Goal: Task Accomplishment & Management: Use online tool/utility

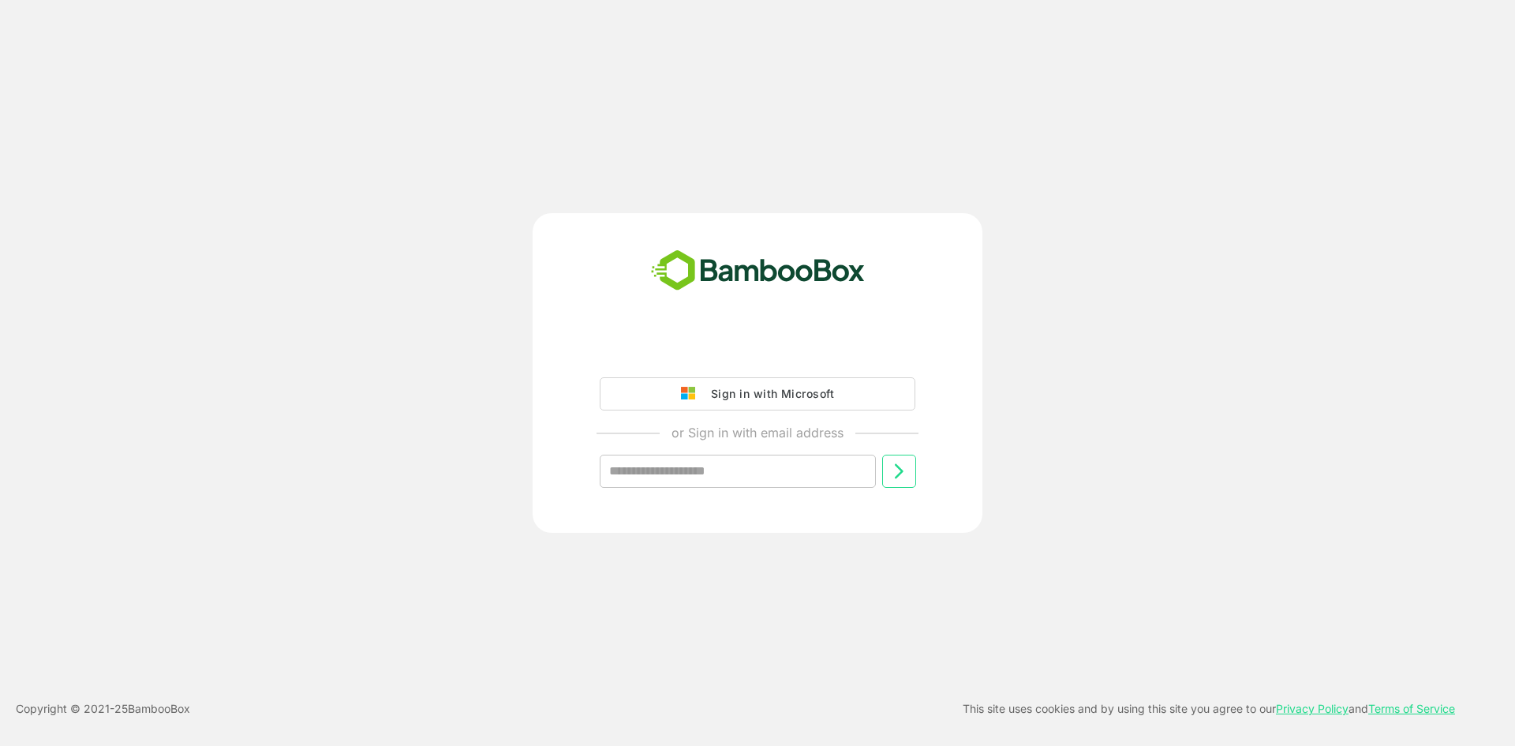
click at [743, 393] on div "Sign in with Microsoft" at bounding box center [768, 394] width 131 height 21
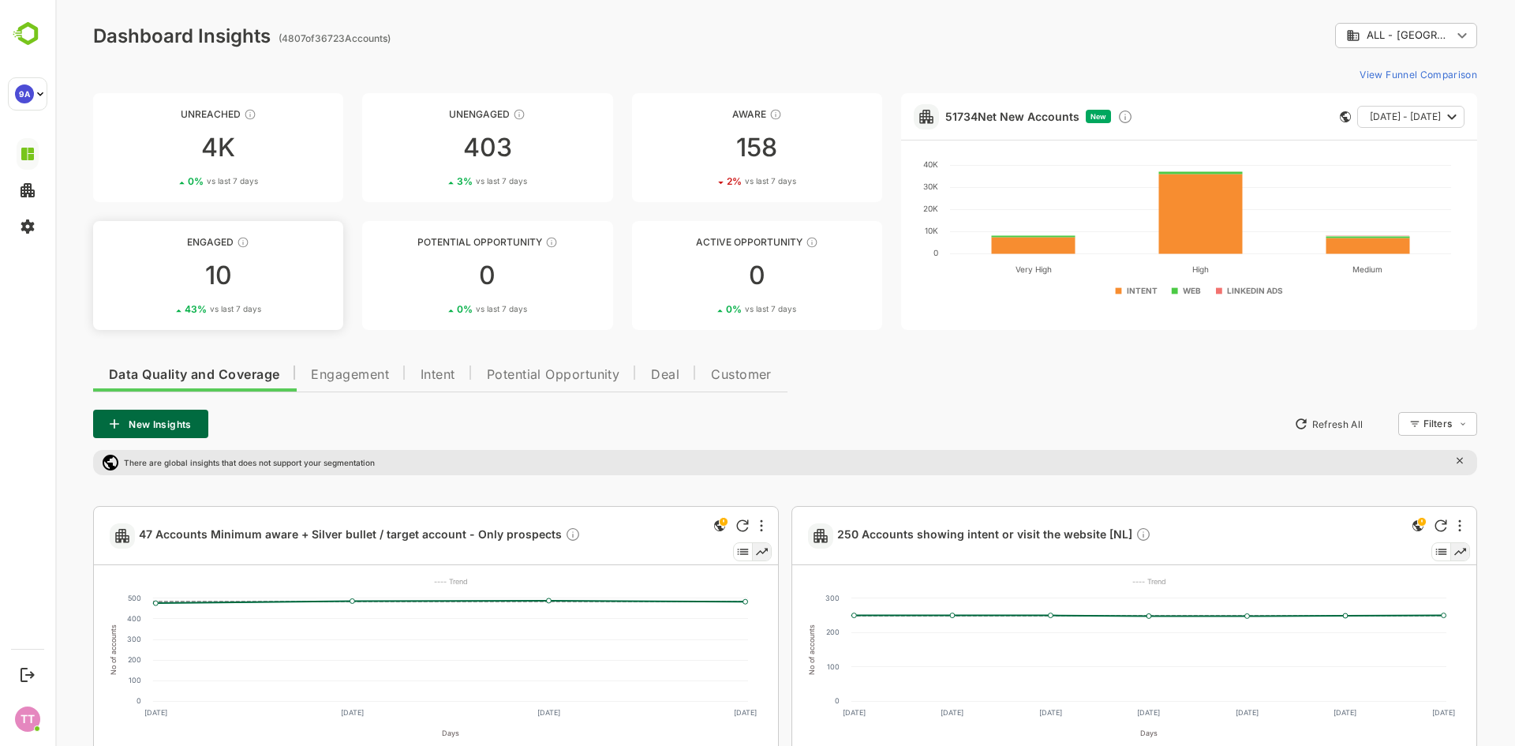
click at [201, 270] on div "10" at bounding box center [218, 275] width 250 height 25
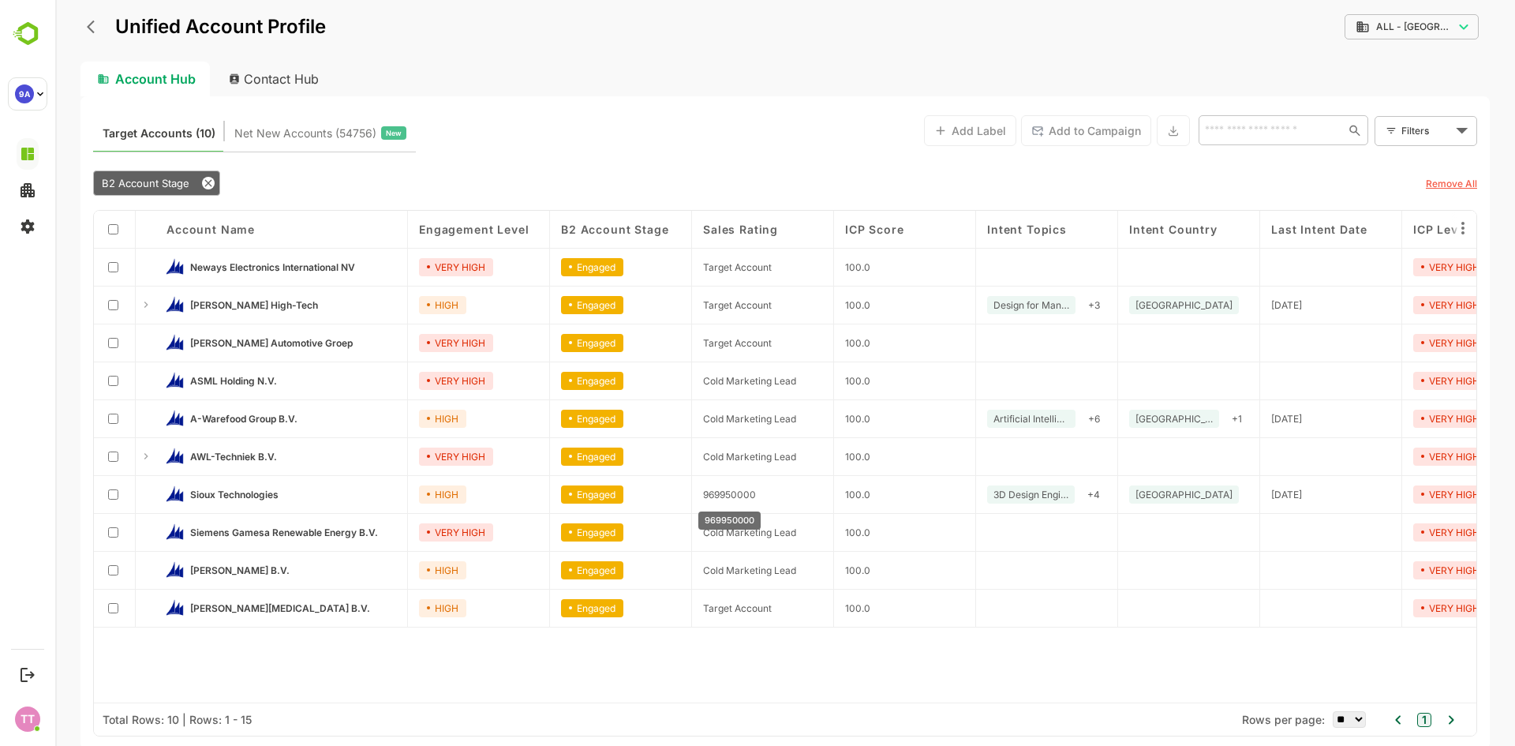
click at [728, 489] on span "969950000" at bounding box center [729, 495] width 53 height 12
click at [92, 24] on icon "back" at bounding box center [91, 27] width 8 height 13
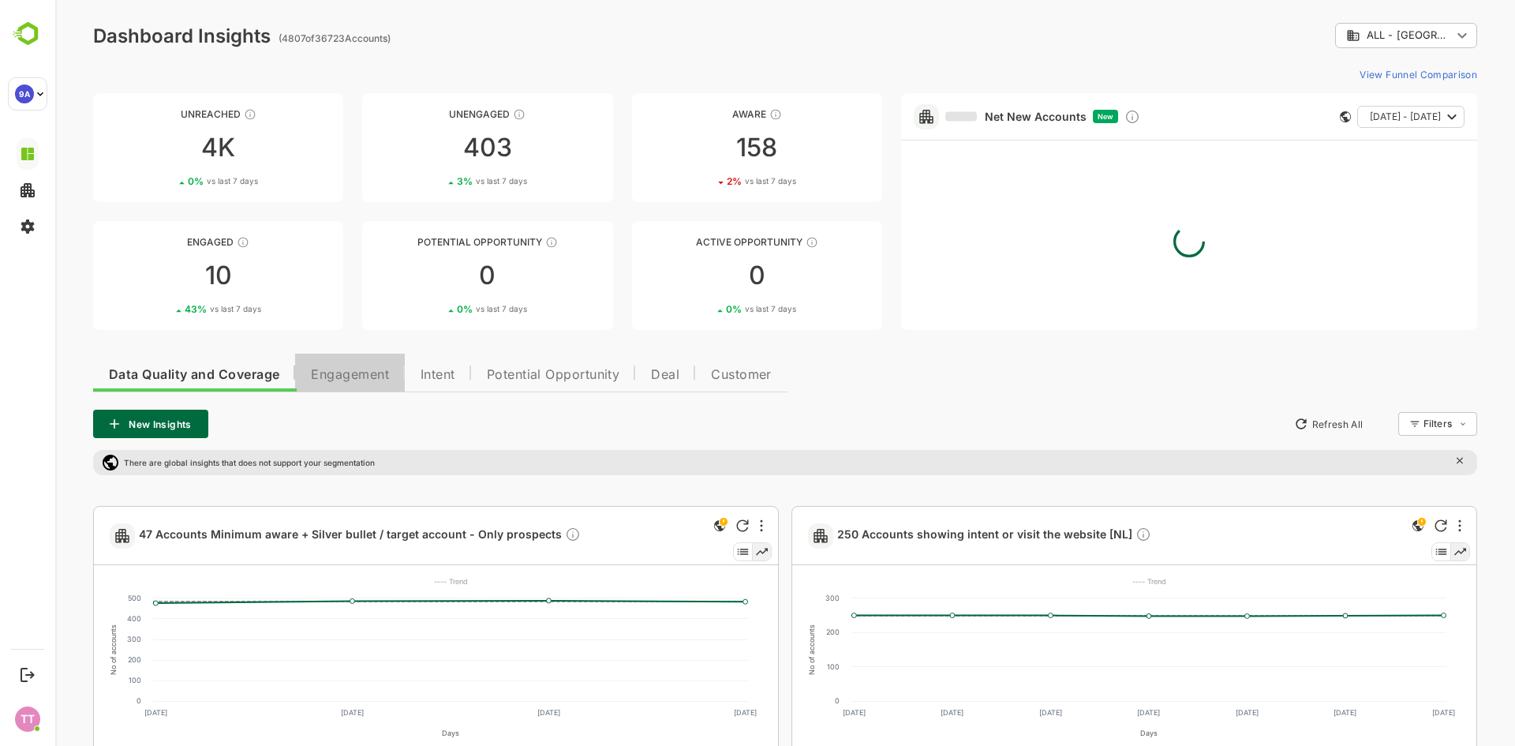
click at [343, 373] on span "Engagement" at bounding box center [350, 375] width 78 height 13
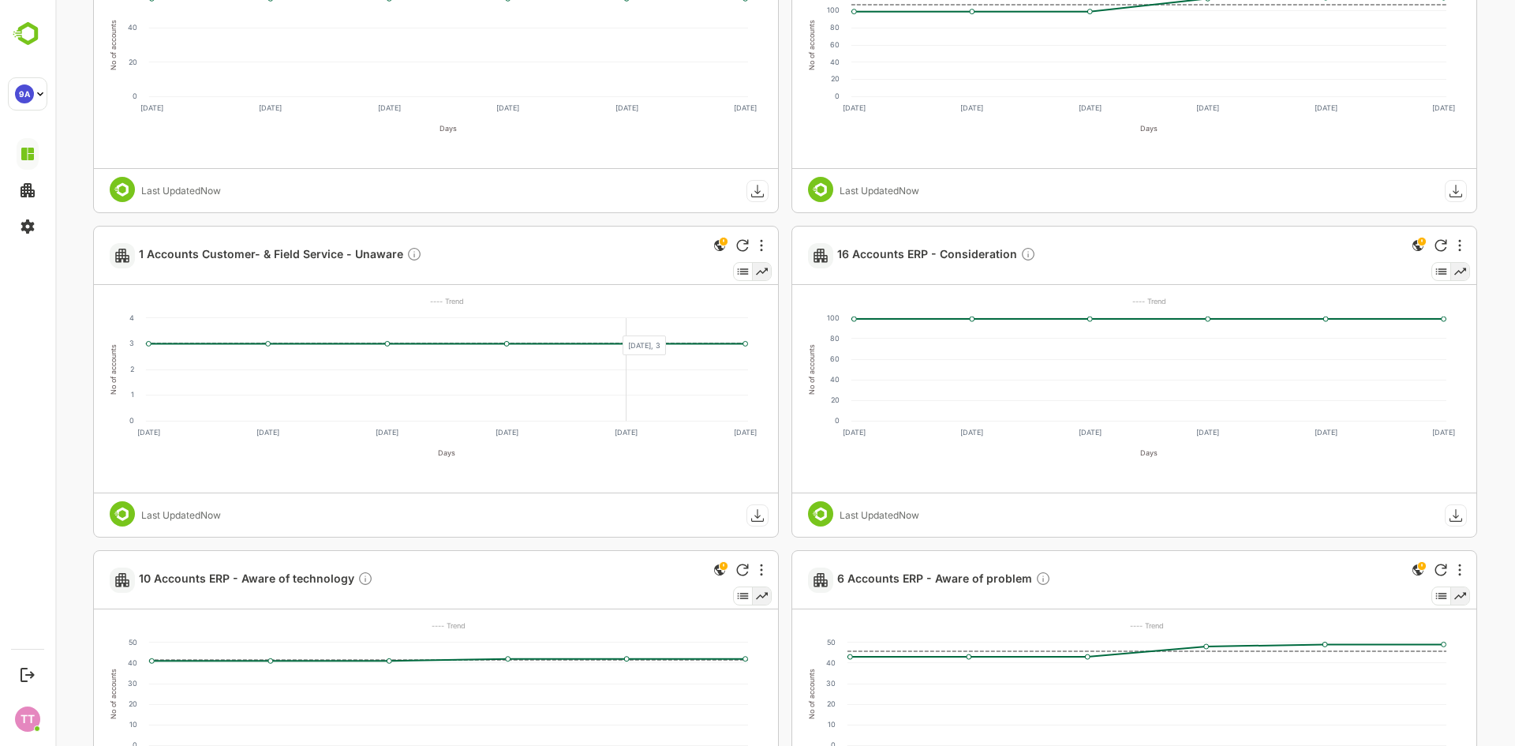
scroll to position [1578, 0]
click at [1455, 245] on div at bounding box center [1460, 244] width 19 height 19
click at [1370, 305] on ul "Hide Edit Delete Copy Share" at bounding box center [1411, 333] width 113 height 155
click at [1376, 301] on ul "Hide Edit Delete Copy Share" at bounding box center [1411, 333] width 113 height 155
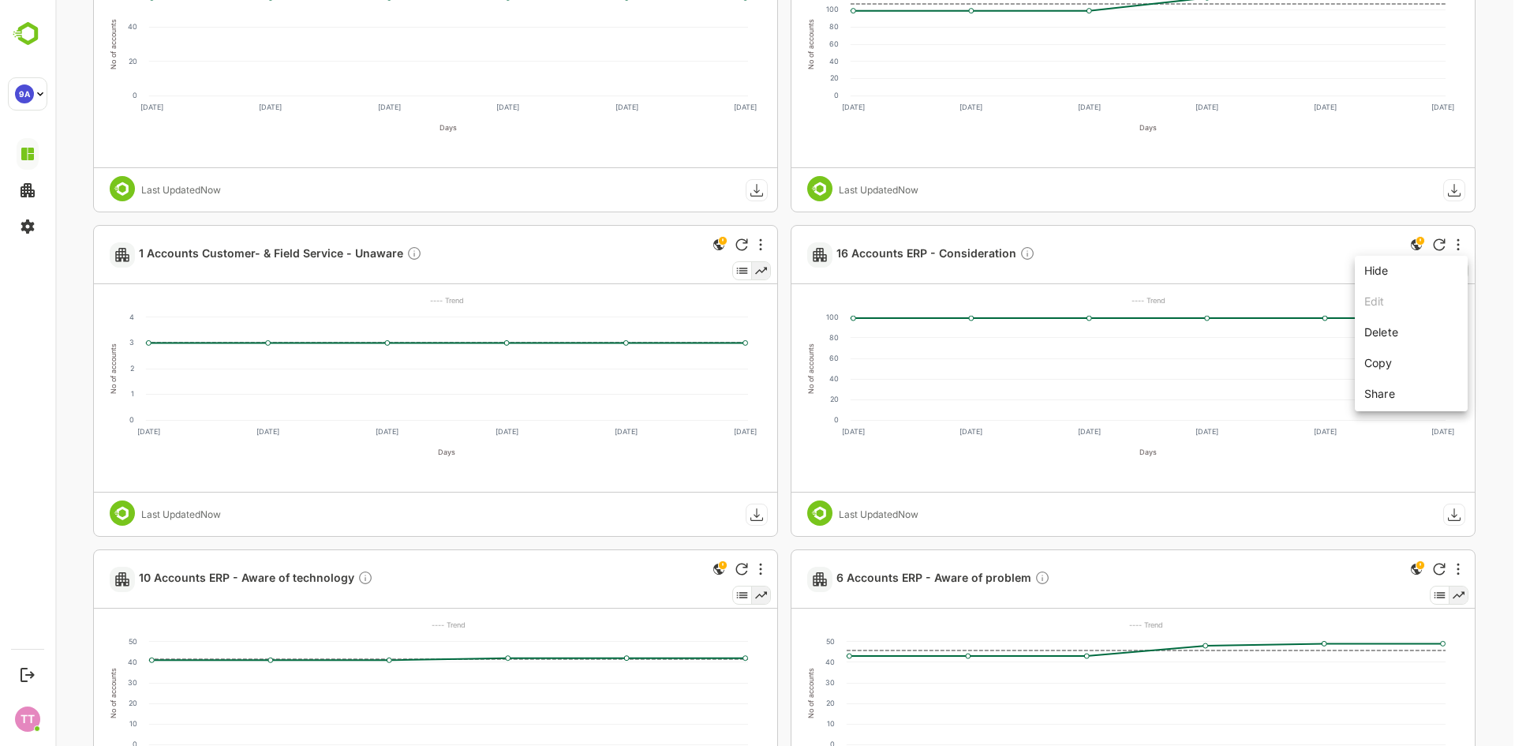
click at [957, 254] on div at bounding box center [785, 373] width 1460 height 746
click at [961, 253] on span "16 Accounts ERP - Consideration" at bounding box center [936, 254] width 199 height 18
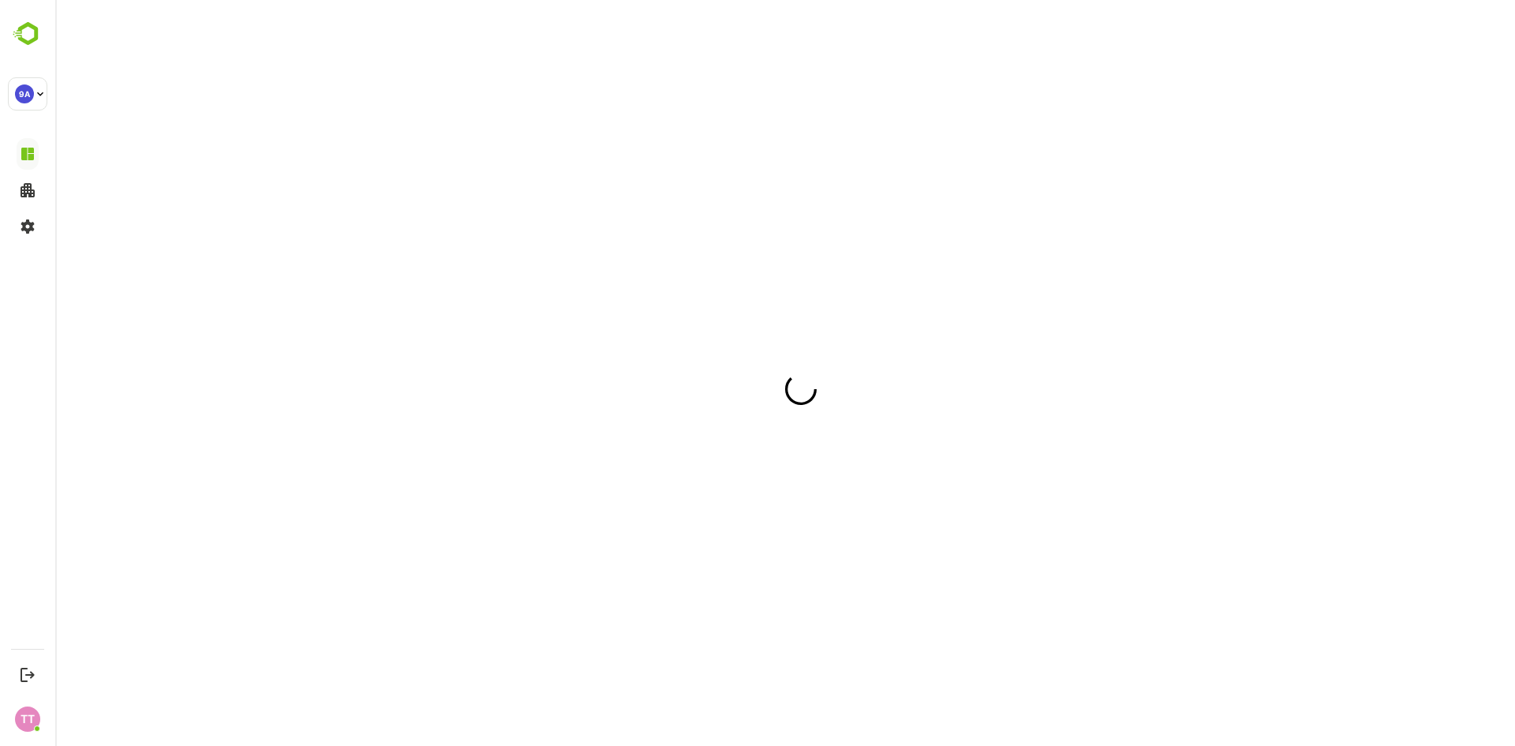
scroll to position [0, 0]
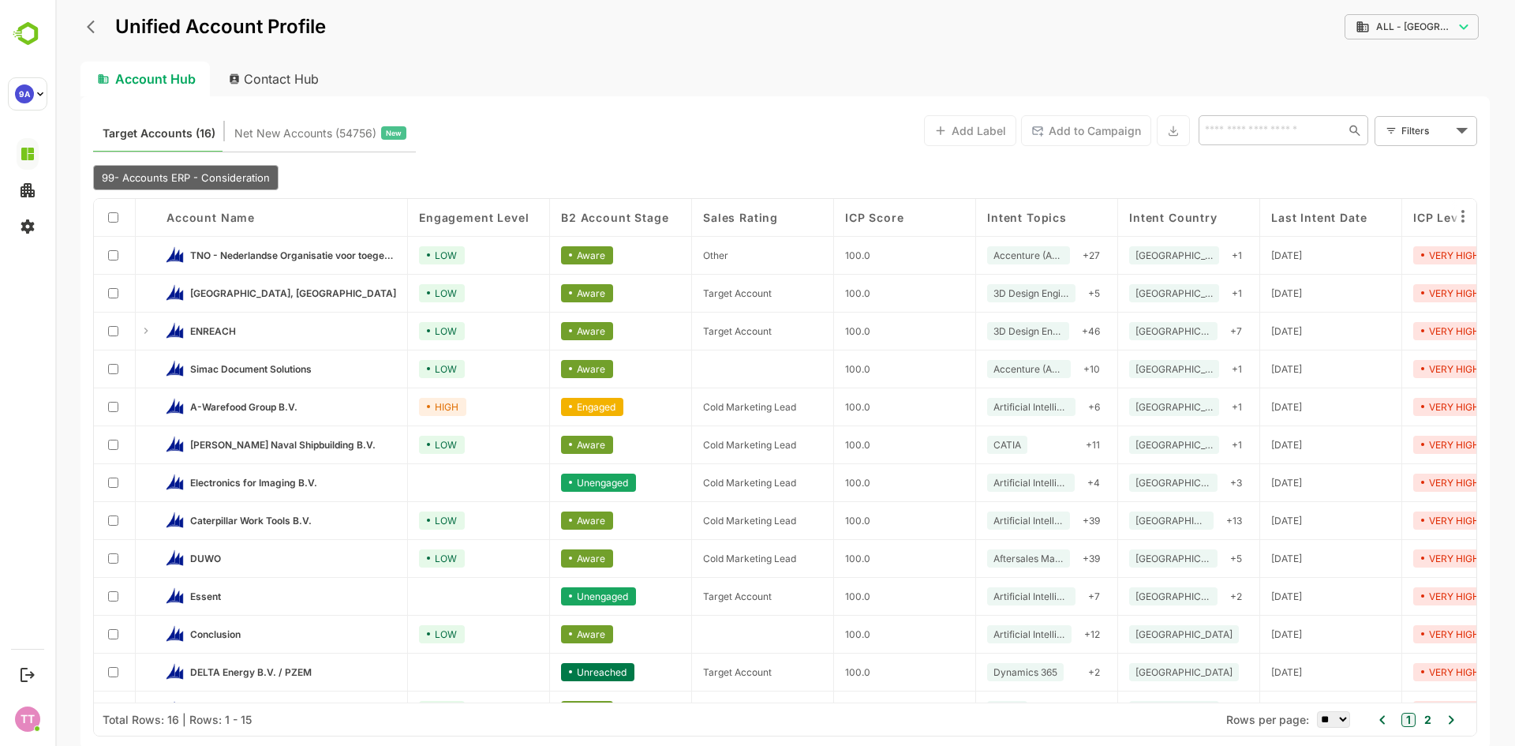
click at [97, 28] on icon "back" at bounding box center [95, 27] width 16 height 16
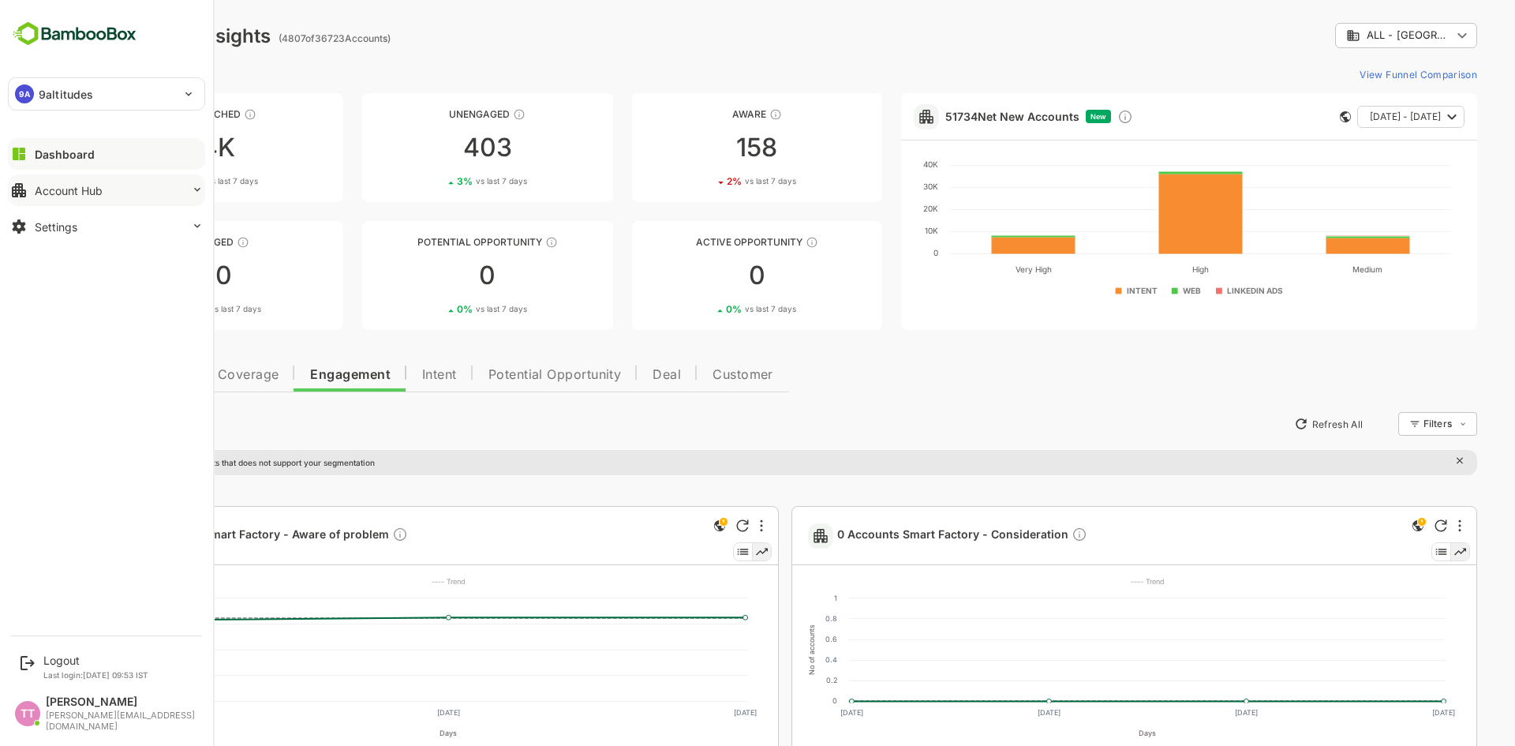
click at [195, 197] on div at bounding box center [197, 190] width 13 height 15
click at [85, 231] on div "Unified Account Profile" at bounding box center [106, 222] width 178 height 29
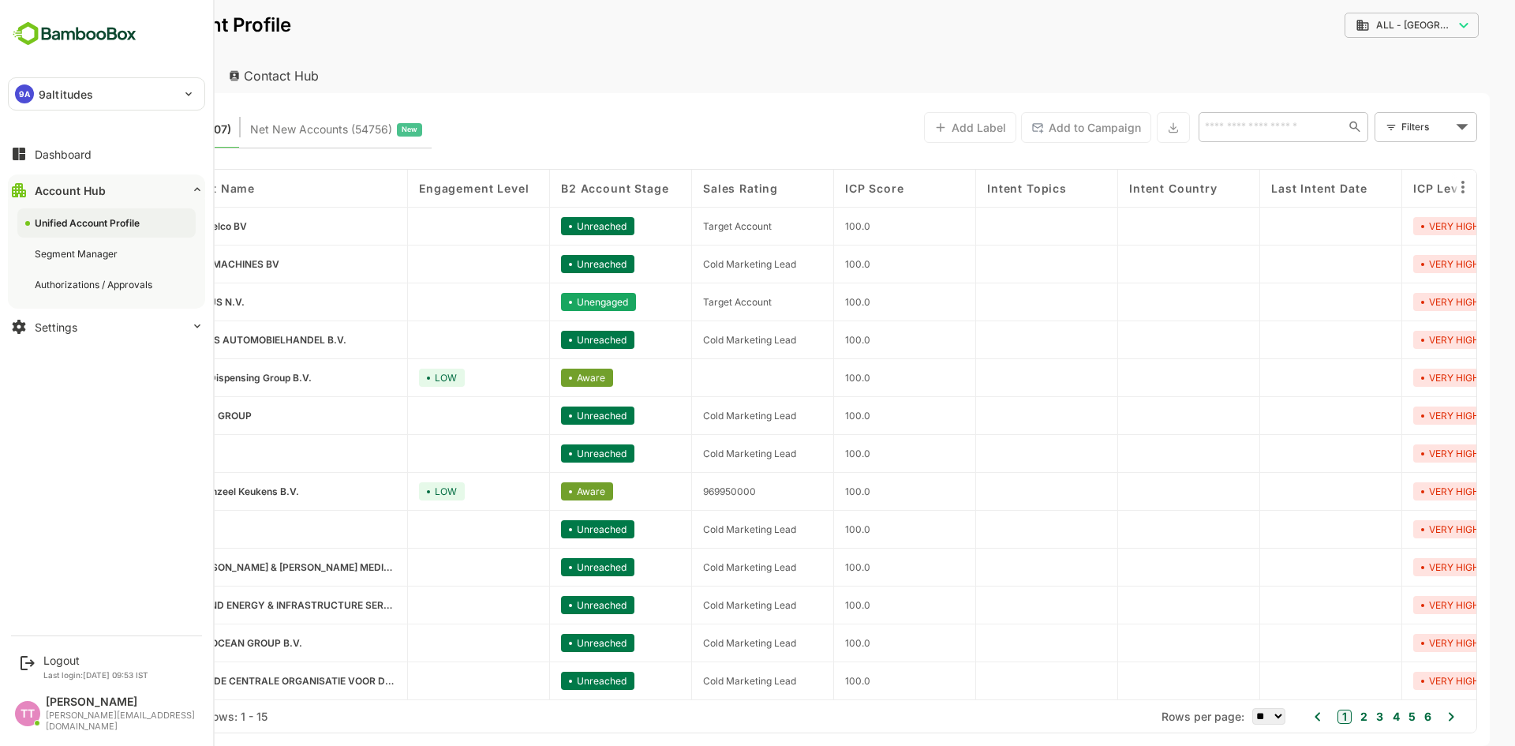
click at [66, 96] on p "9altitudes" at bounding box center [66, 94] width 54 height 17
click at [51, 137] on p "9altitudes" at bounding box center [64, 137] width 54 height 17
click at [66, 155] on div "Dashboard" at bounding box center [63, 154] width 57 height 13
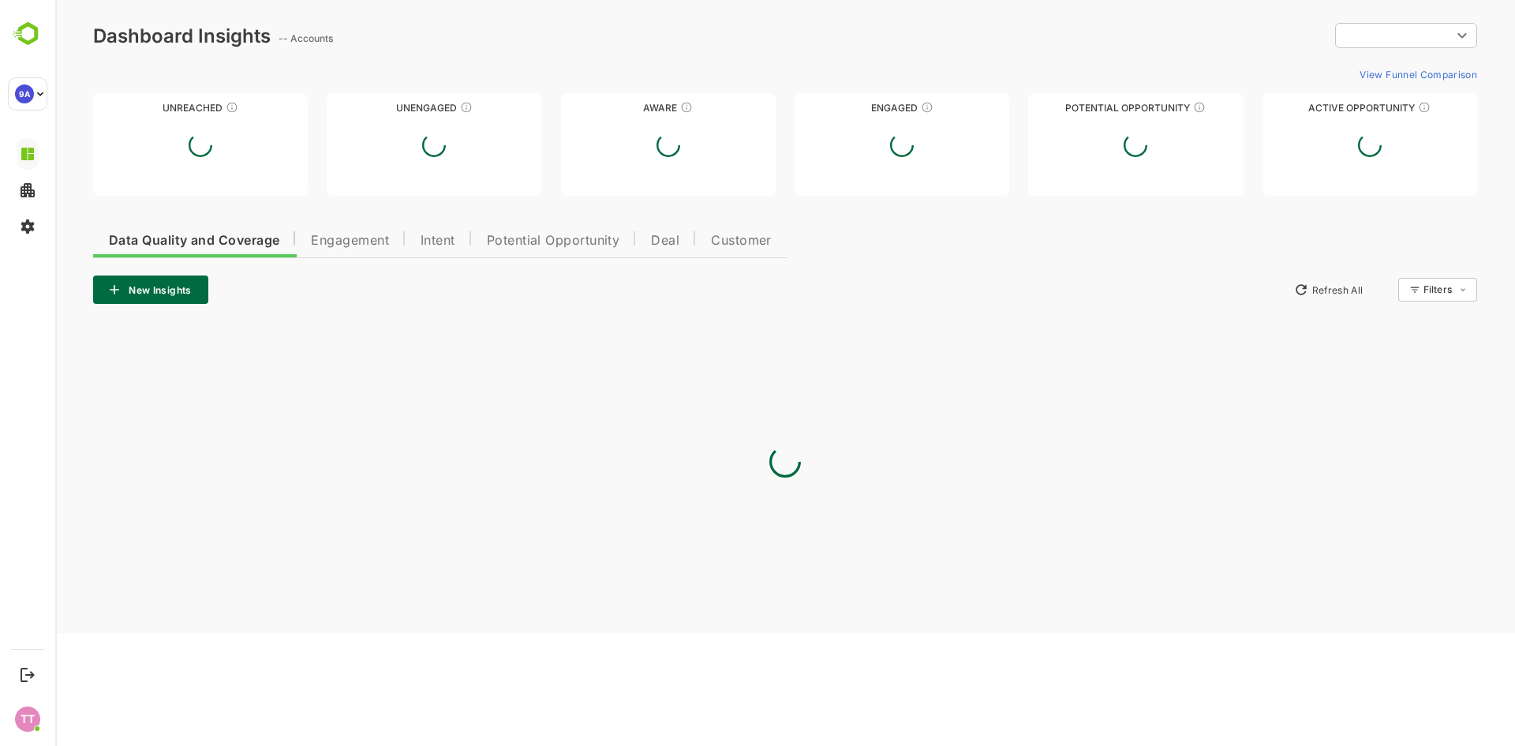
type input "**********"
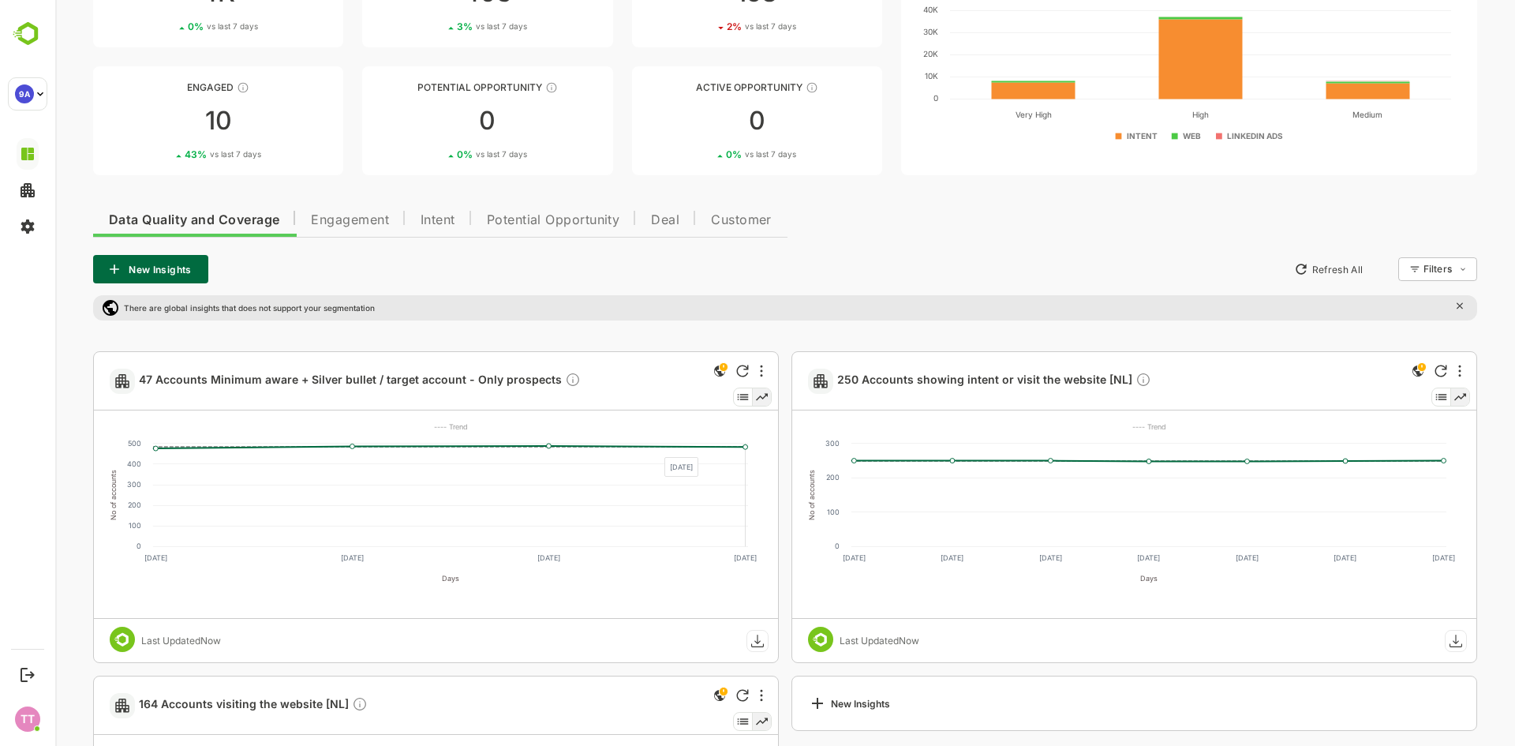
scroll to position [158, 0]
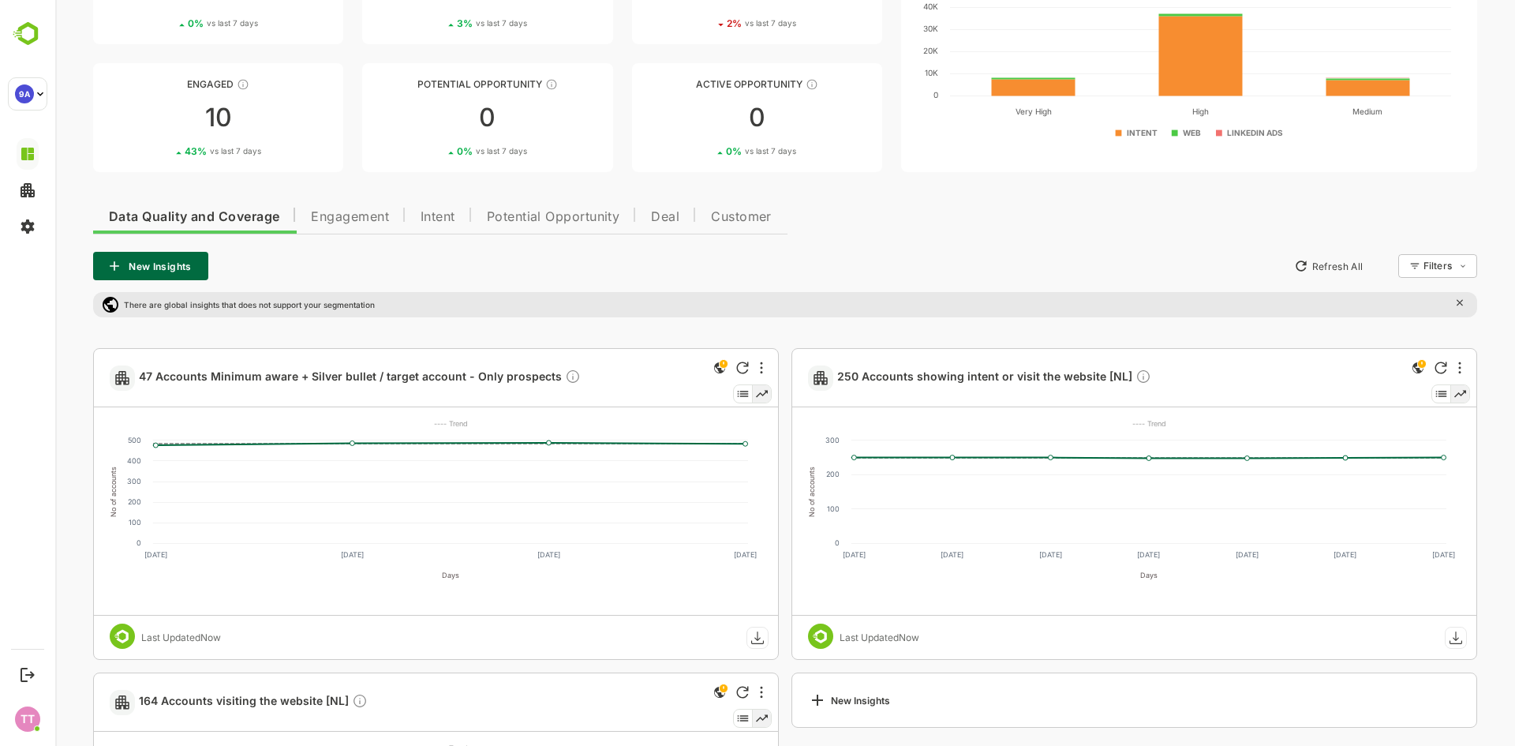
drag, startPoint x: 657, startPoint y: 369, endPoint x: 657, endPoint y: 394, distance: 24.5
click at [657, 394] on div "47 Accounts Minimum aware + Silver bullet / target account - Only prospects" at bounding box center [401, 378] width 582 height 58
click at [180, 267] on button "New Insights" at bounding box center [150, 266] width 115 height 28
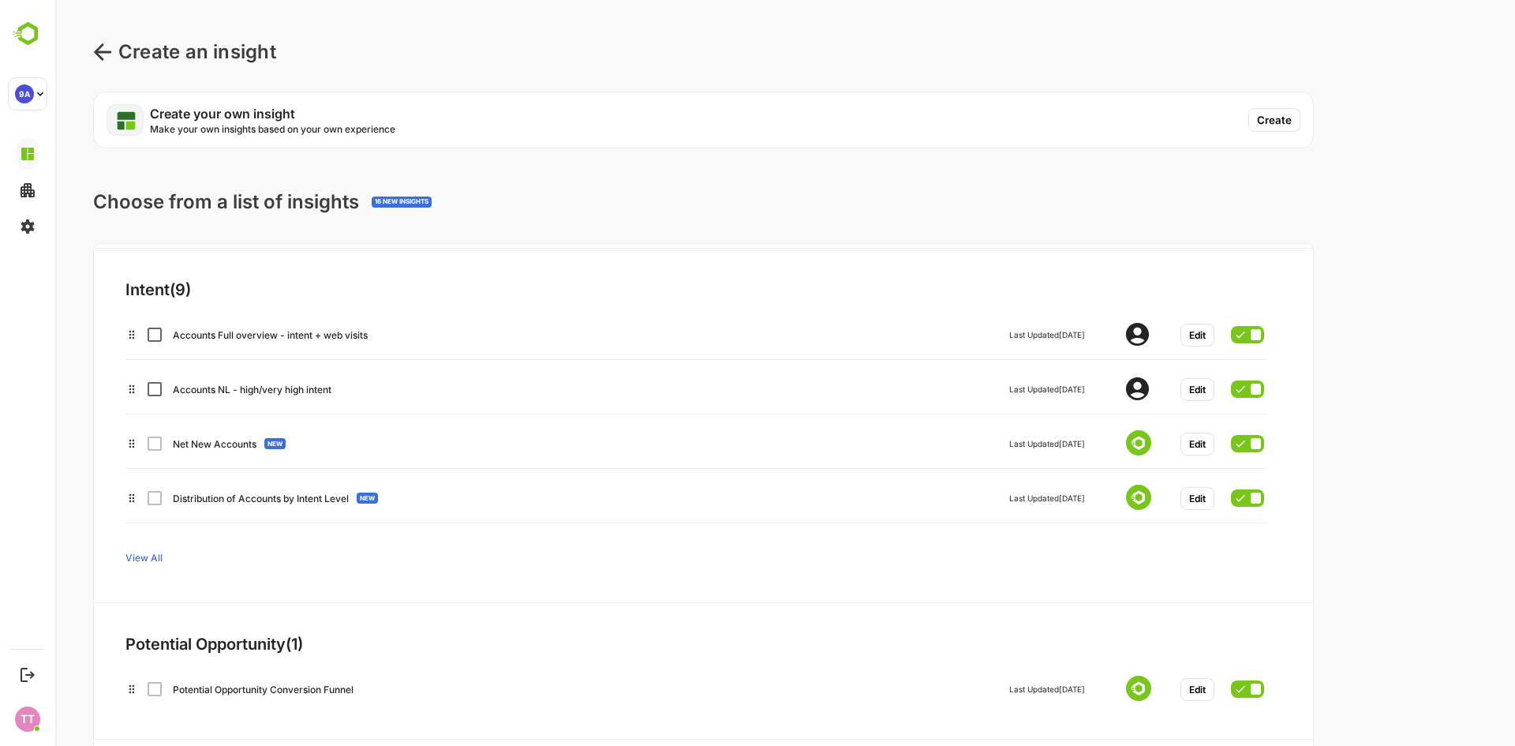
scroll to position [740, 0]
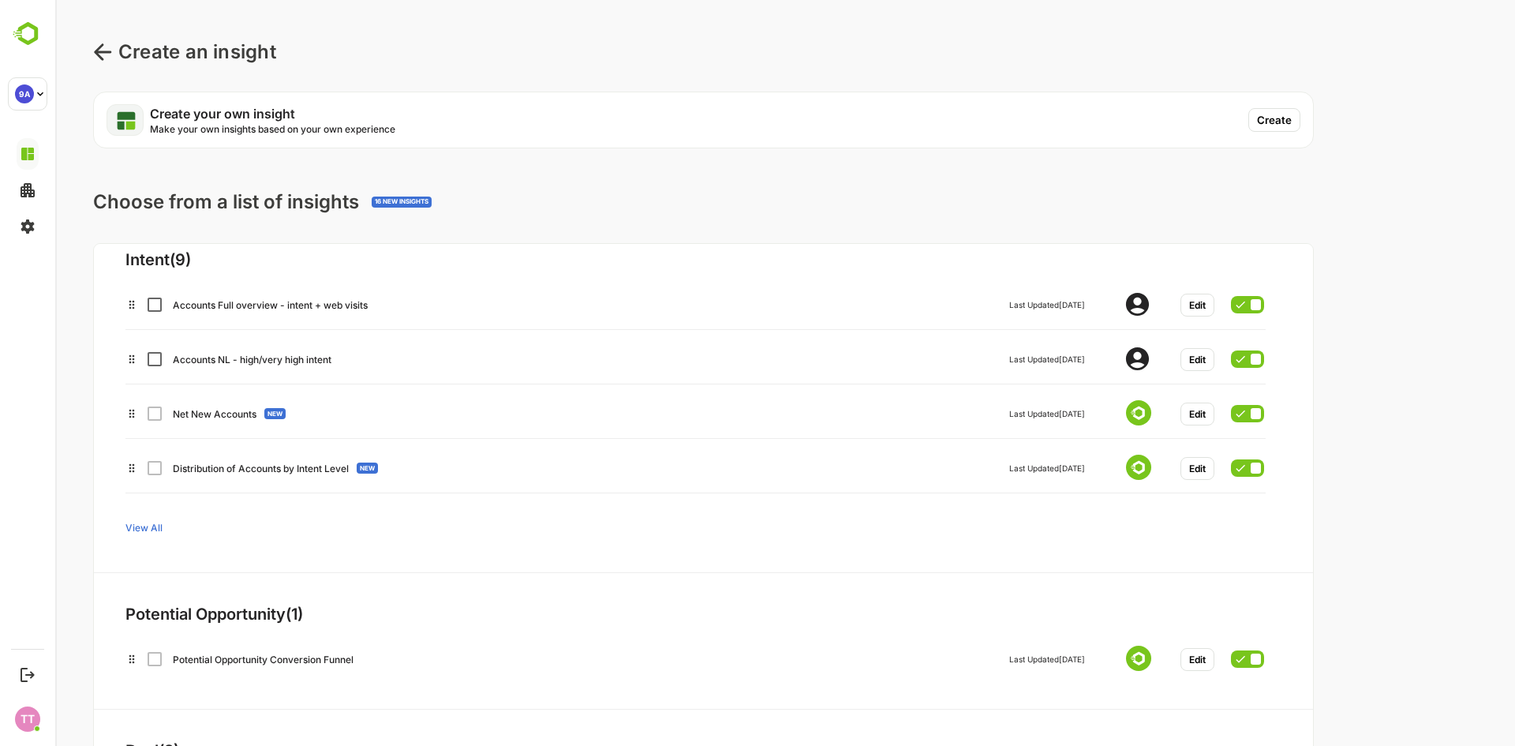
click at [103, 54] on icon at bounding box center [102, 52] width 19 height 19
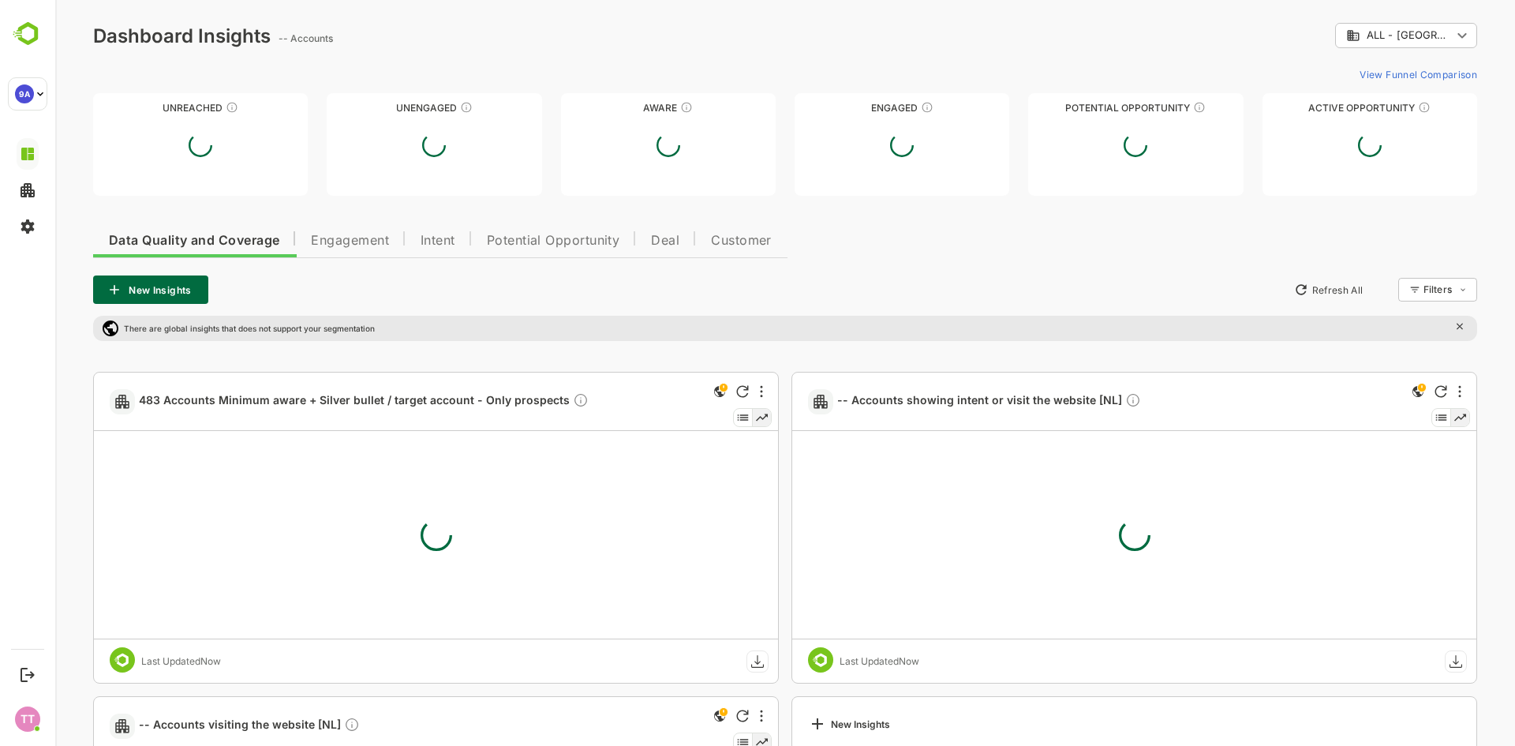
type input "**********"
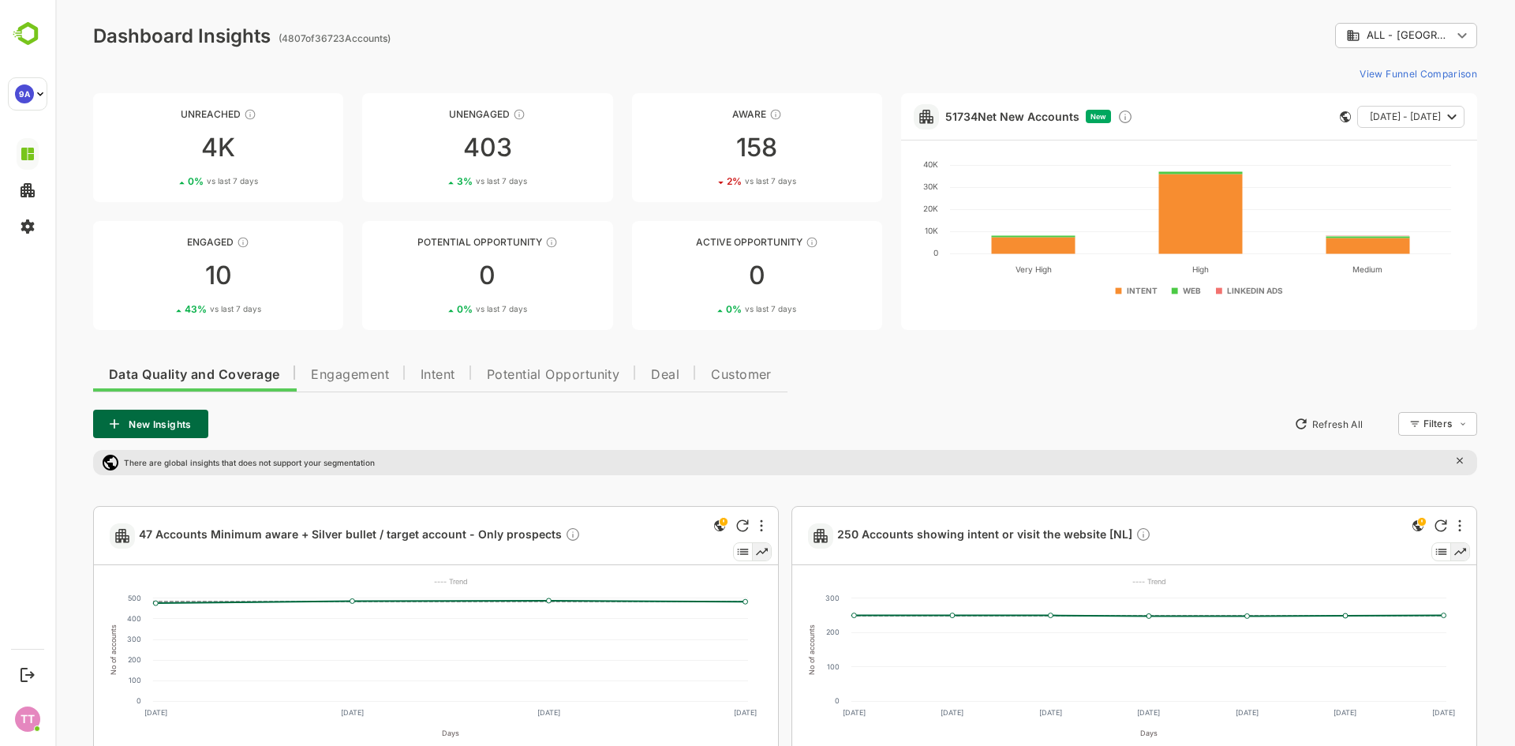
scroll to position [79, 0]
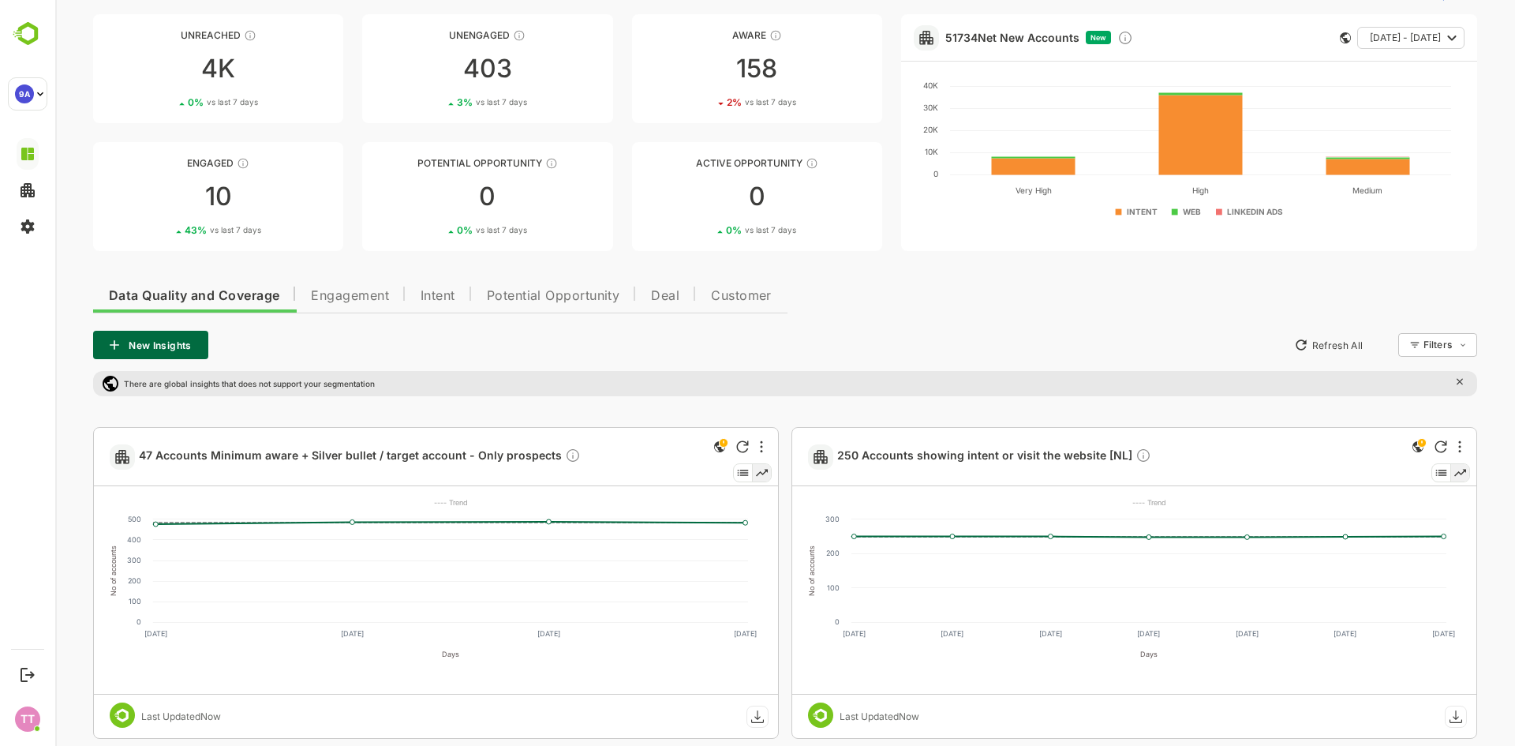
click at [453, 292] on span "Intent" at bounding box center [438, 296] width 35 height 13
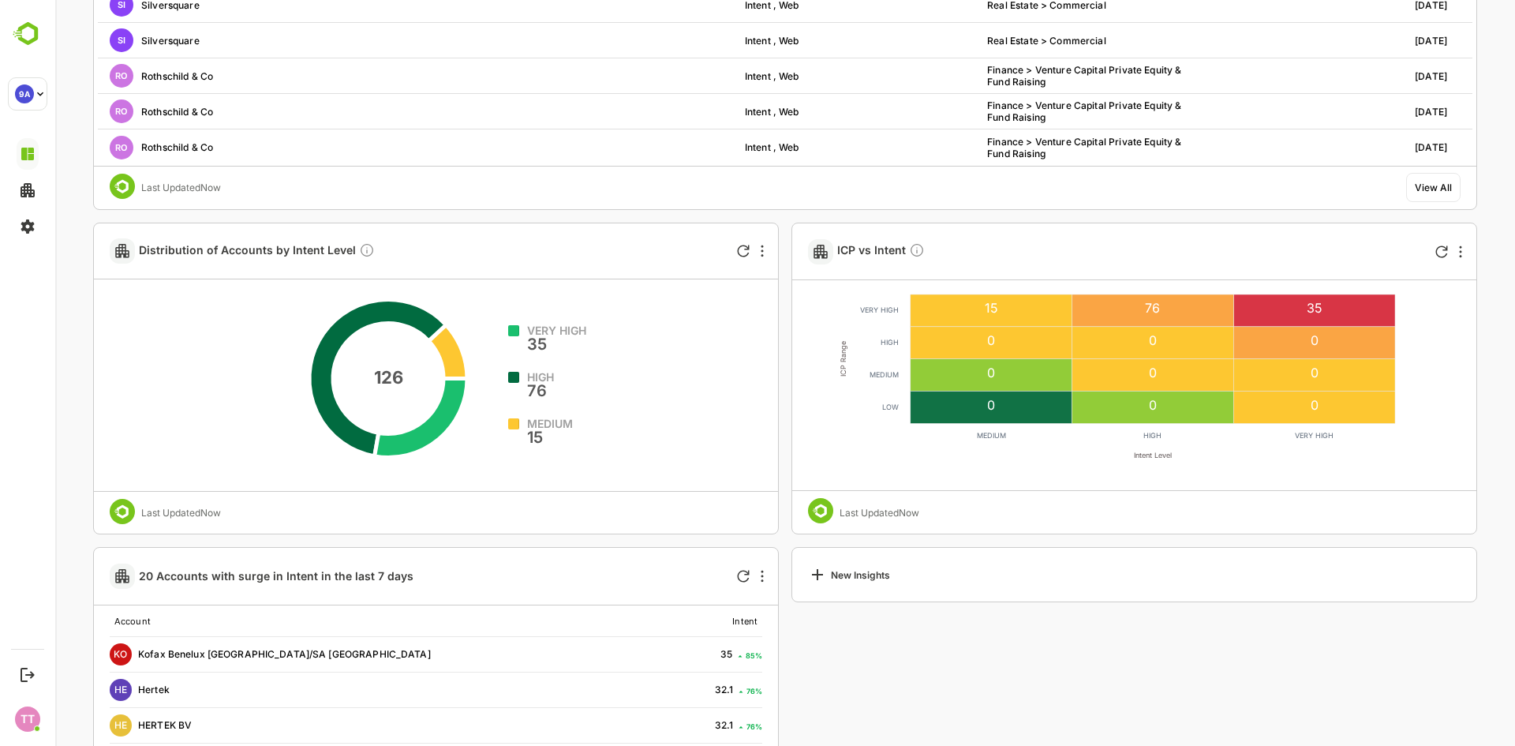
scroll to position [1070, 0]
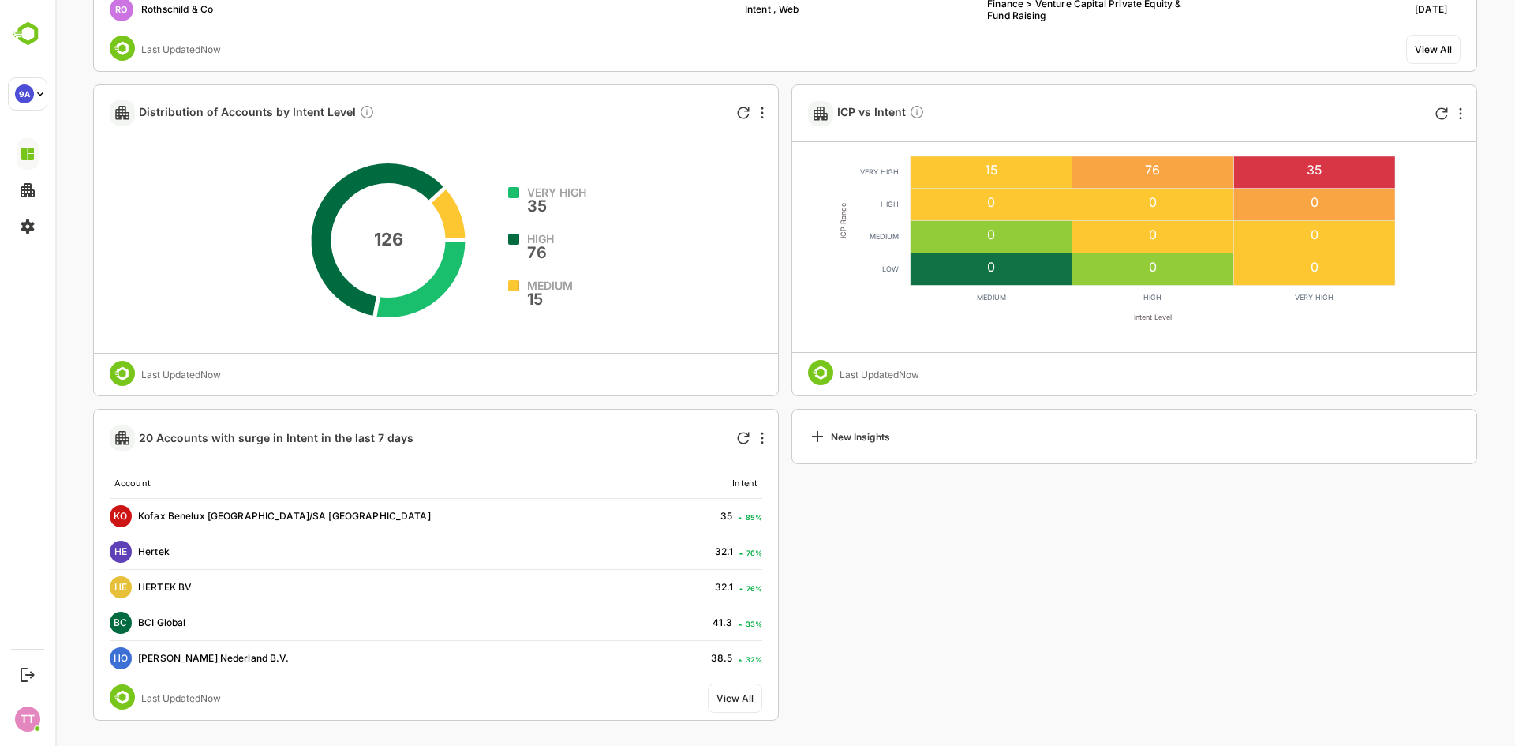
click at [876, 440] on div "New Insights" at bounding box center [849, 436] width 82 height 19
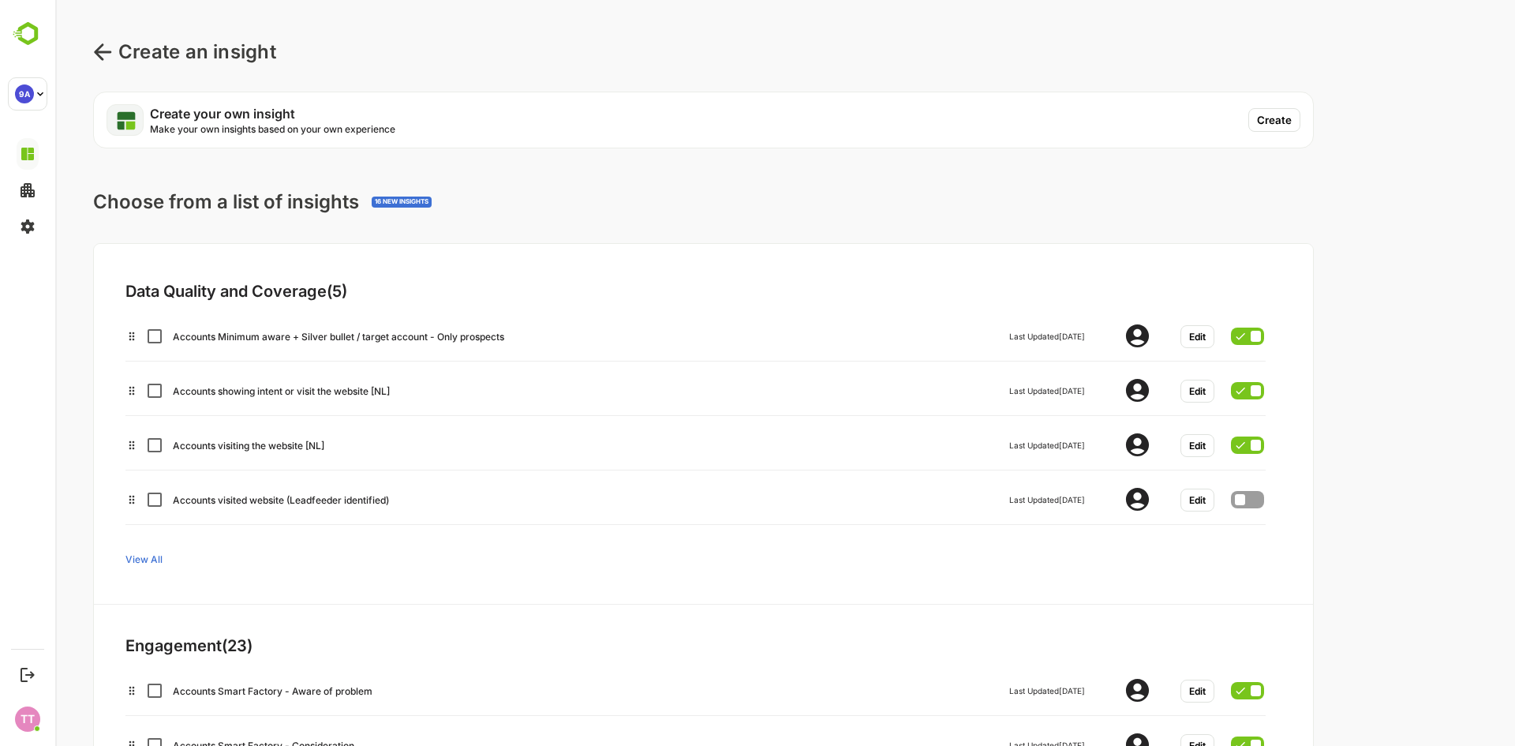
click at [1275, 118] on button "Create" at bounding box center [1275, 120] width 52 height 24
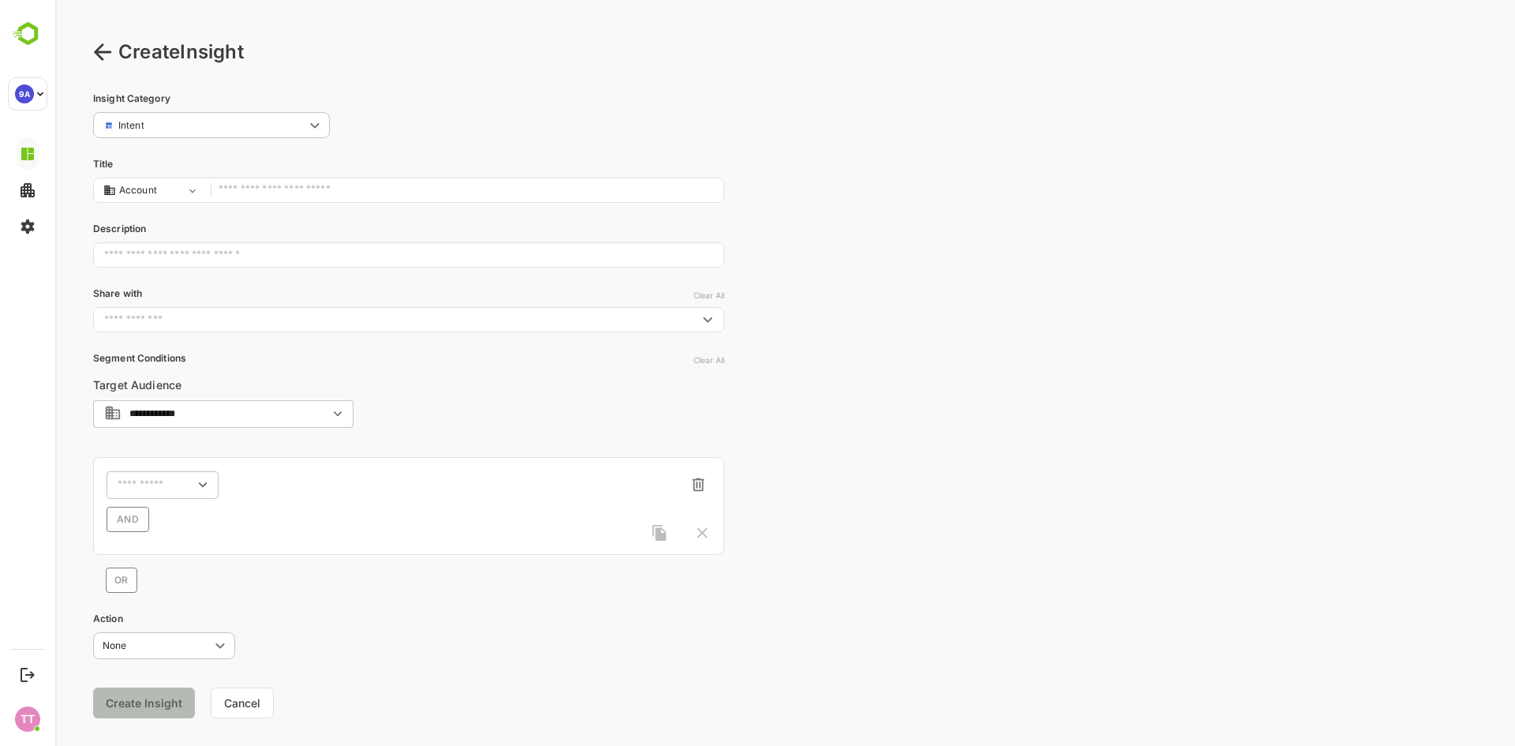
click at [185, 123] on body "**********" at bounding box center [785, 386] width 1460 height 772
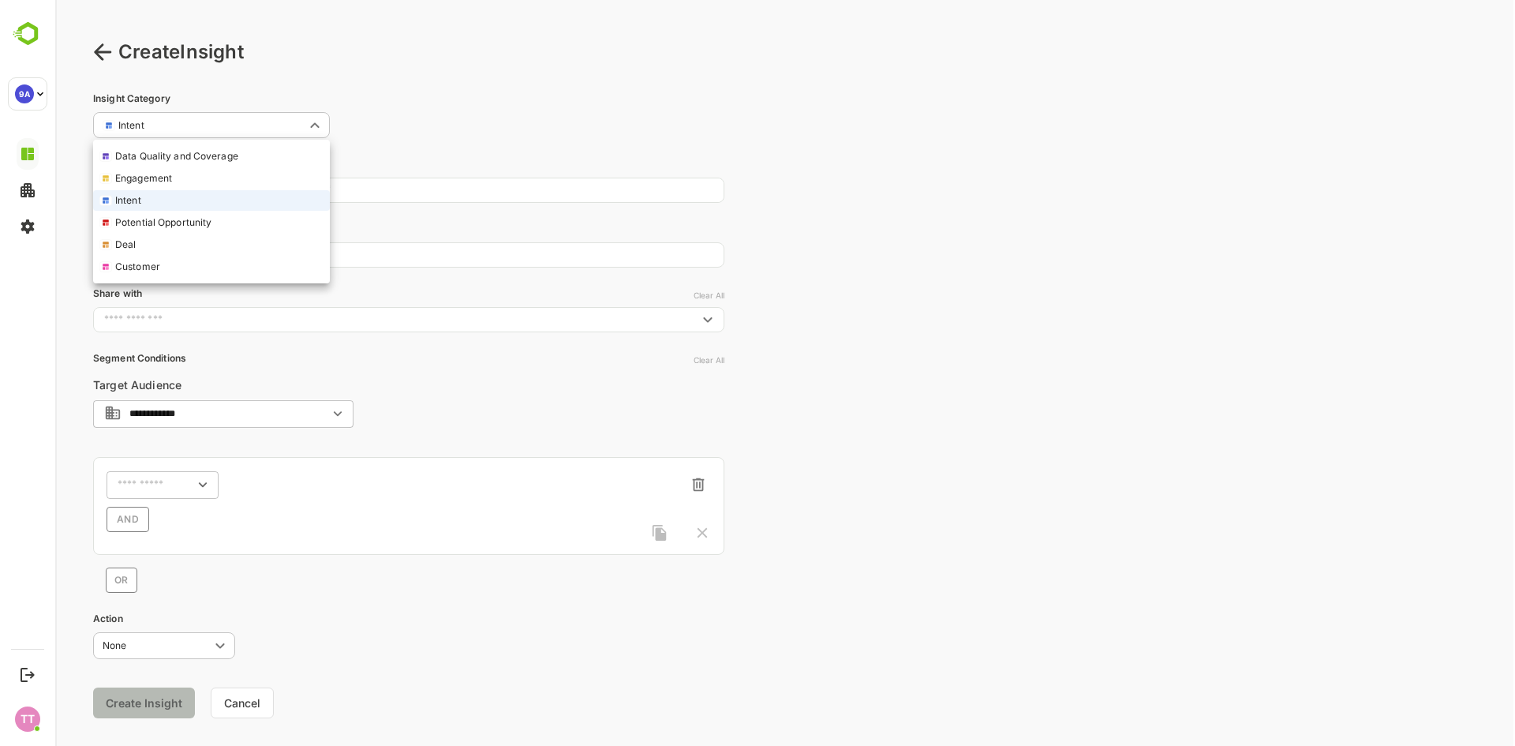
click at [586, 95] on div at bounding box center [785, 373] width 1460 height 746
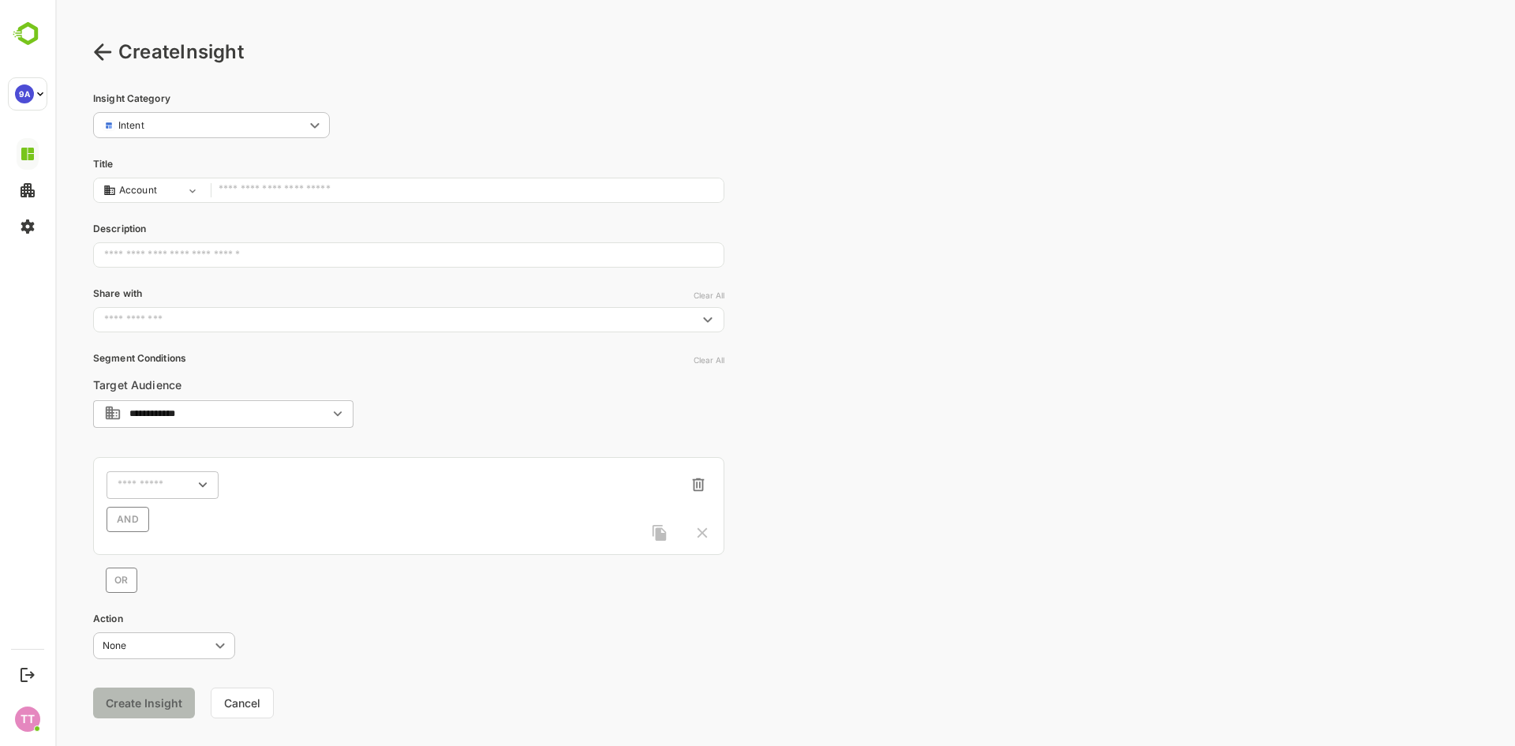
click at [99, 50] on icon at bounding box center [102, 52] width 19 height 19
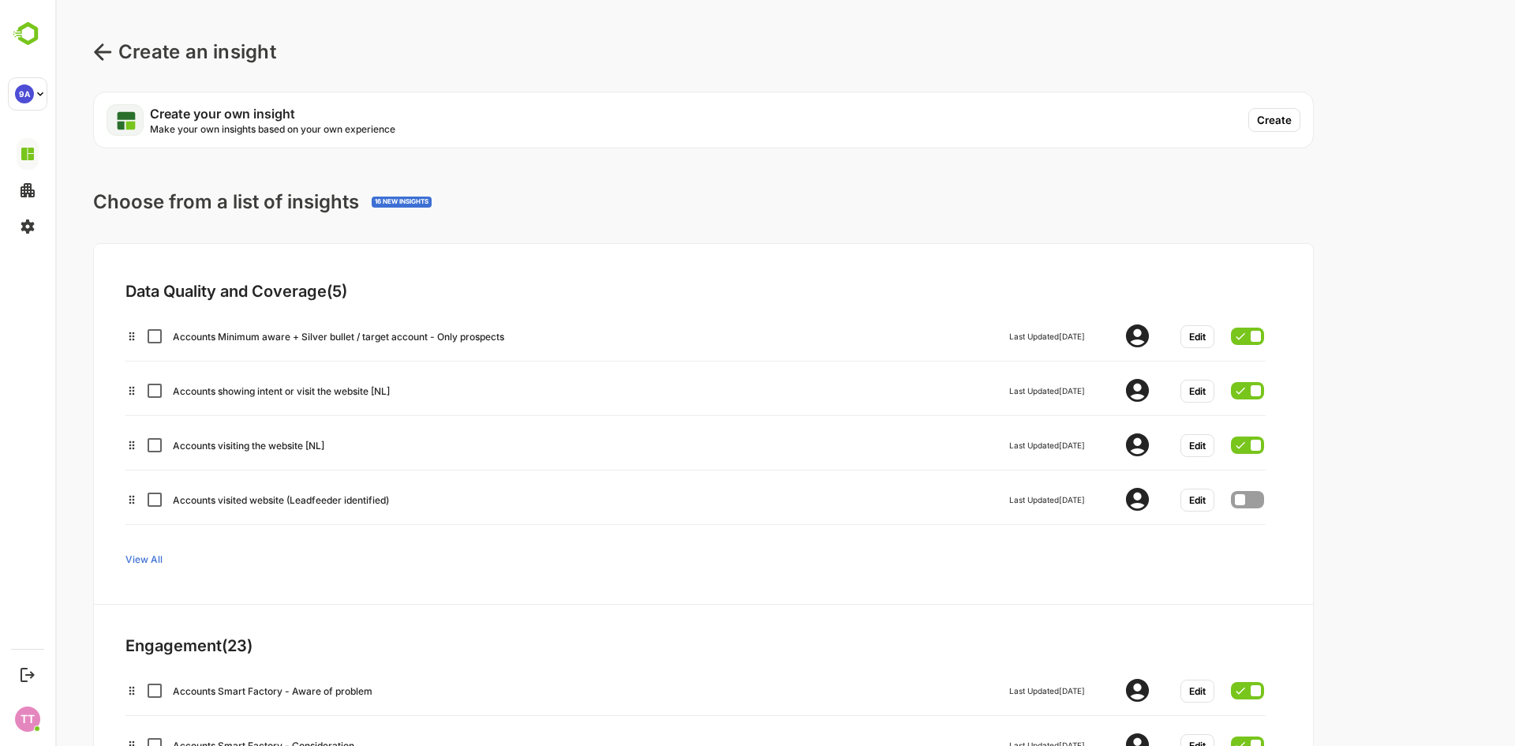
click at [107, 53] on icon at bounding box center [102, 51] width 17 height 17
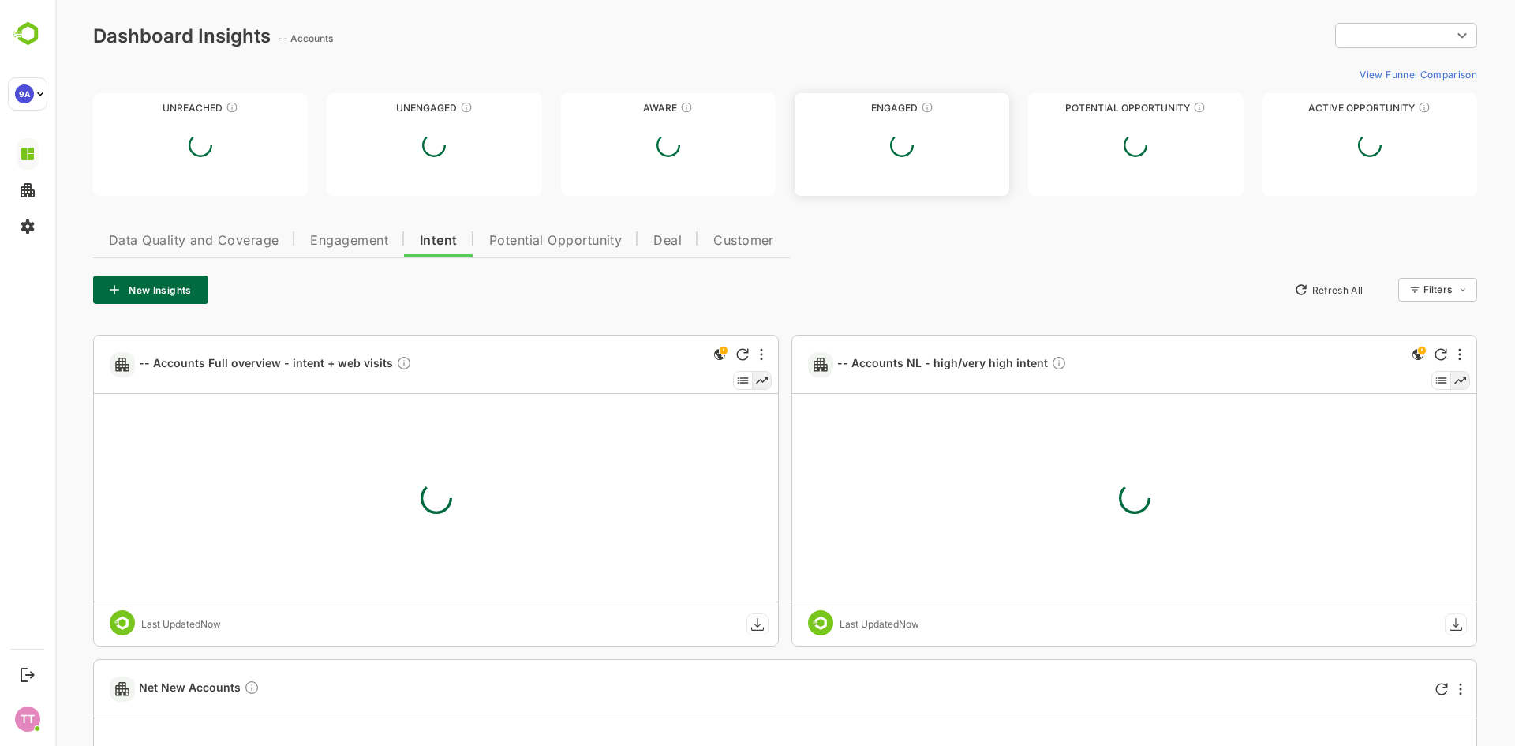
type input "**********"
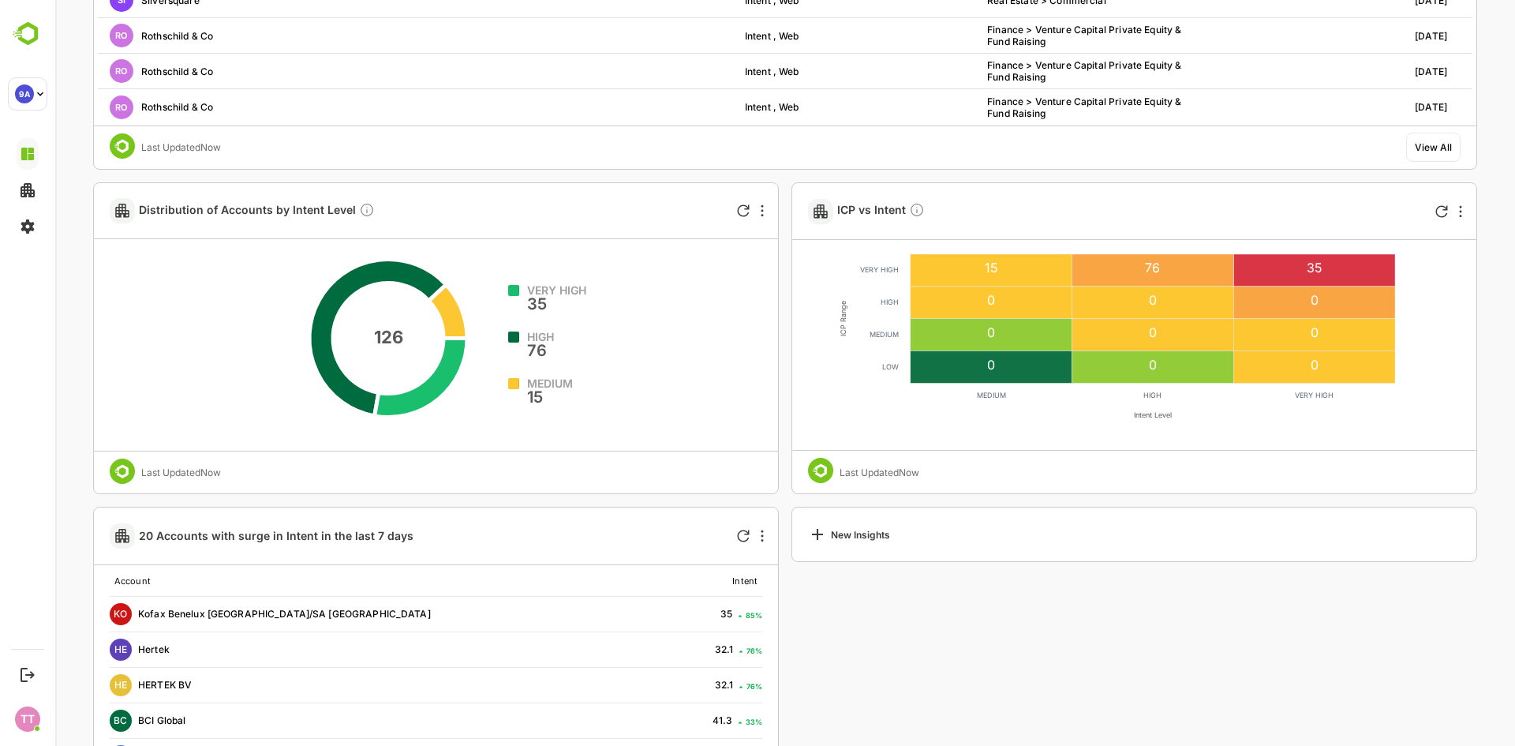
scroll to position [1069, 0]
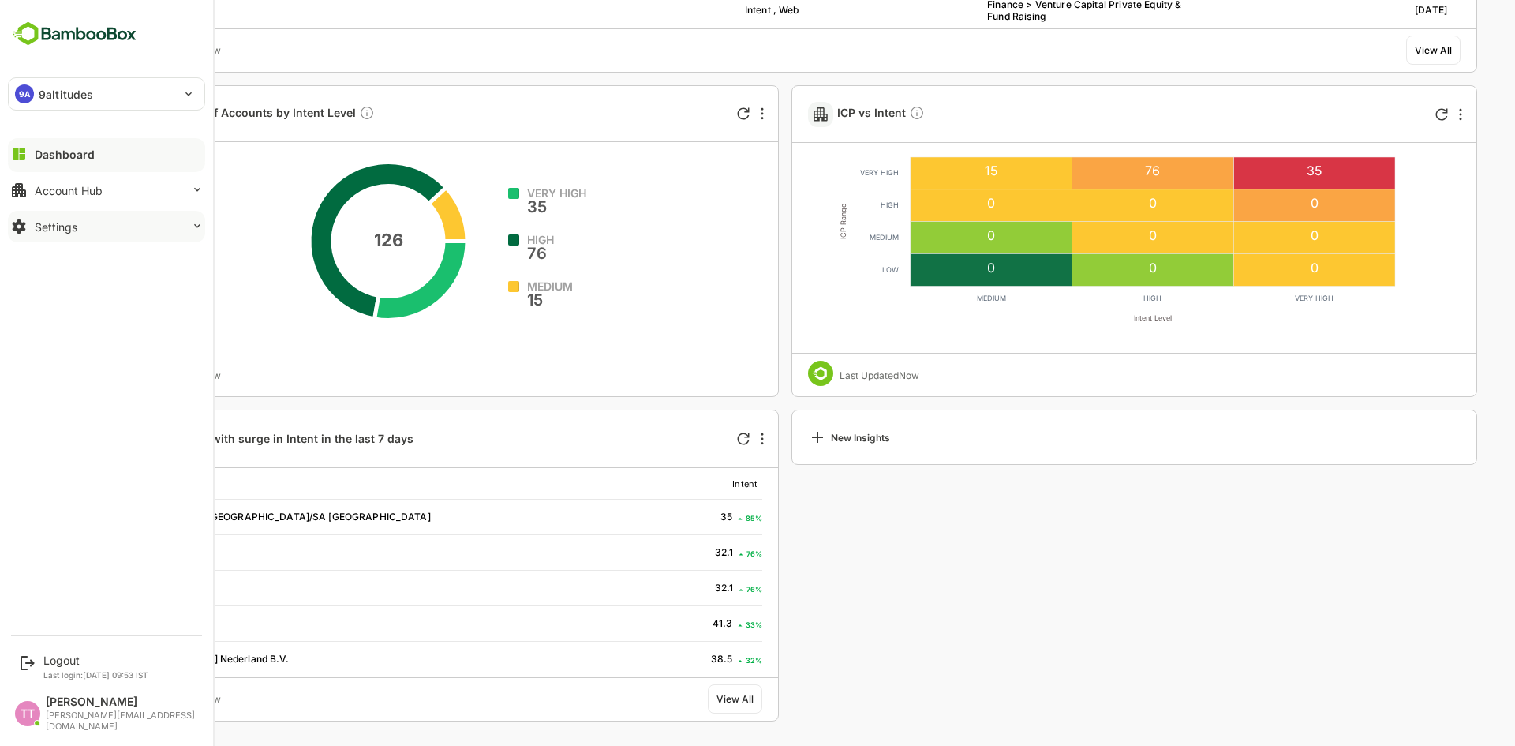
click at [47, 223] on div "Settings" at bounding box center [56, 226] width 43 height 13
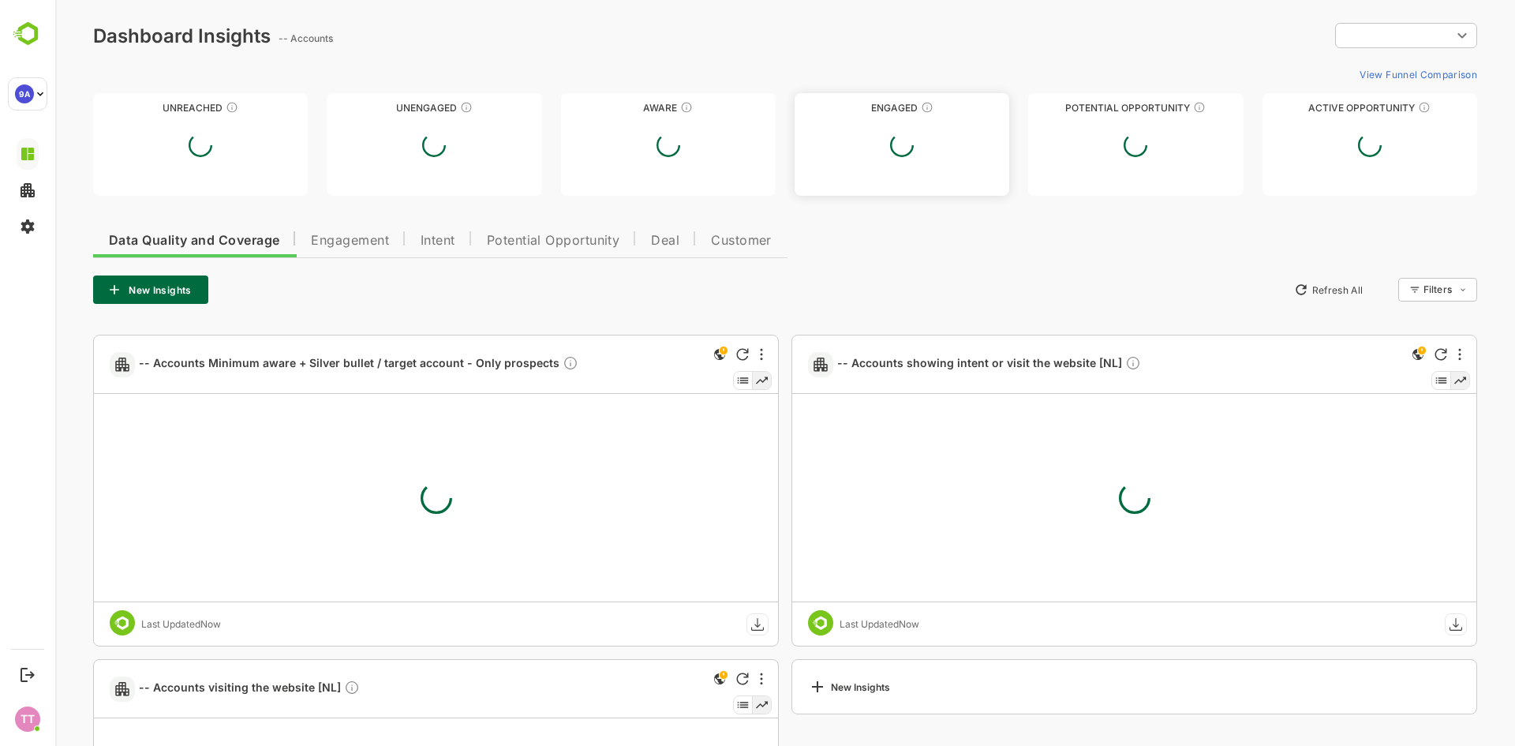
type input "**********"
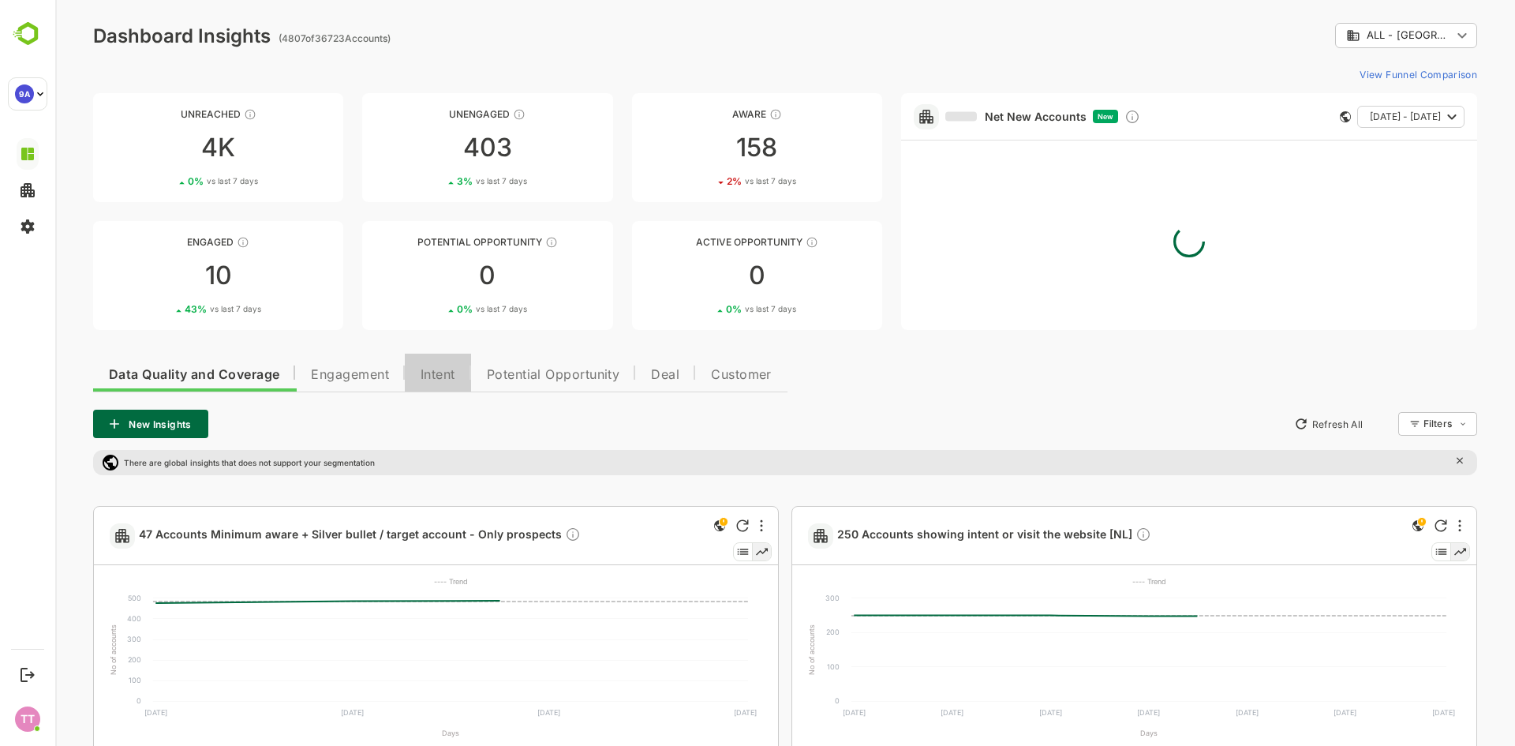
click at [436, 376] on span "Intent" at bounding box center [438, 375] width 35 height 13
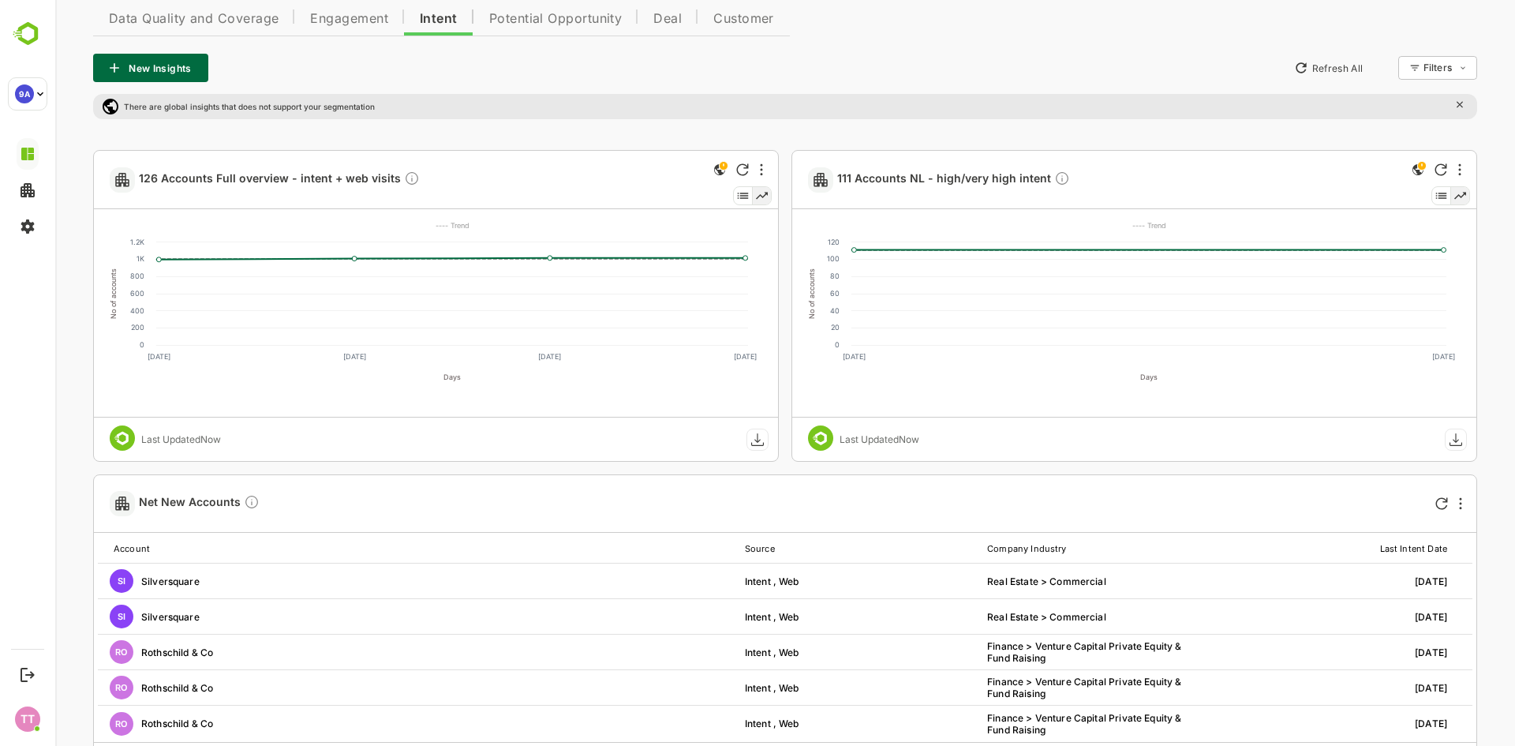
scroll to position [1070, 0]
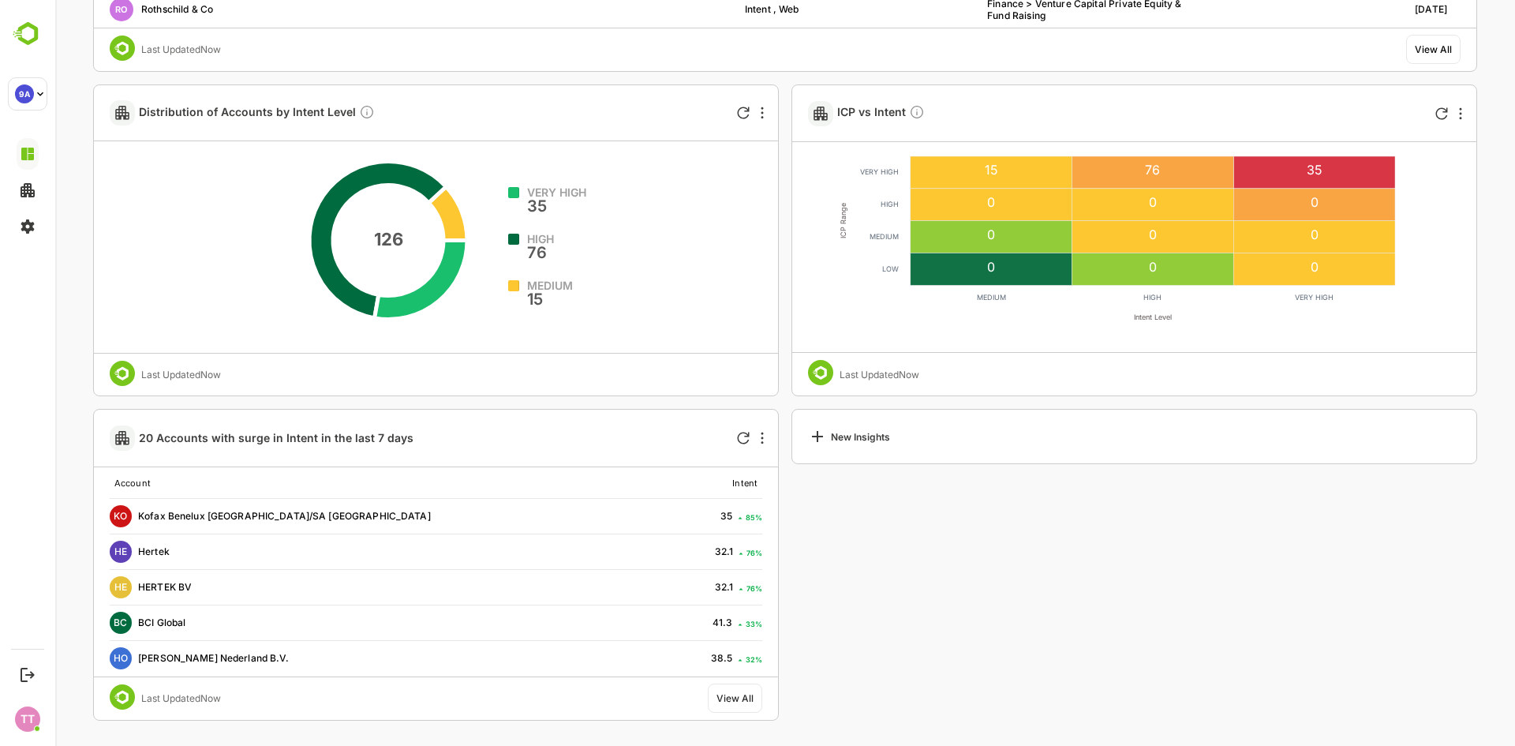
click at [869, 435] on div "New Insights" at bounding box center [849, 436] width 82 height 19
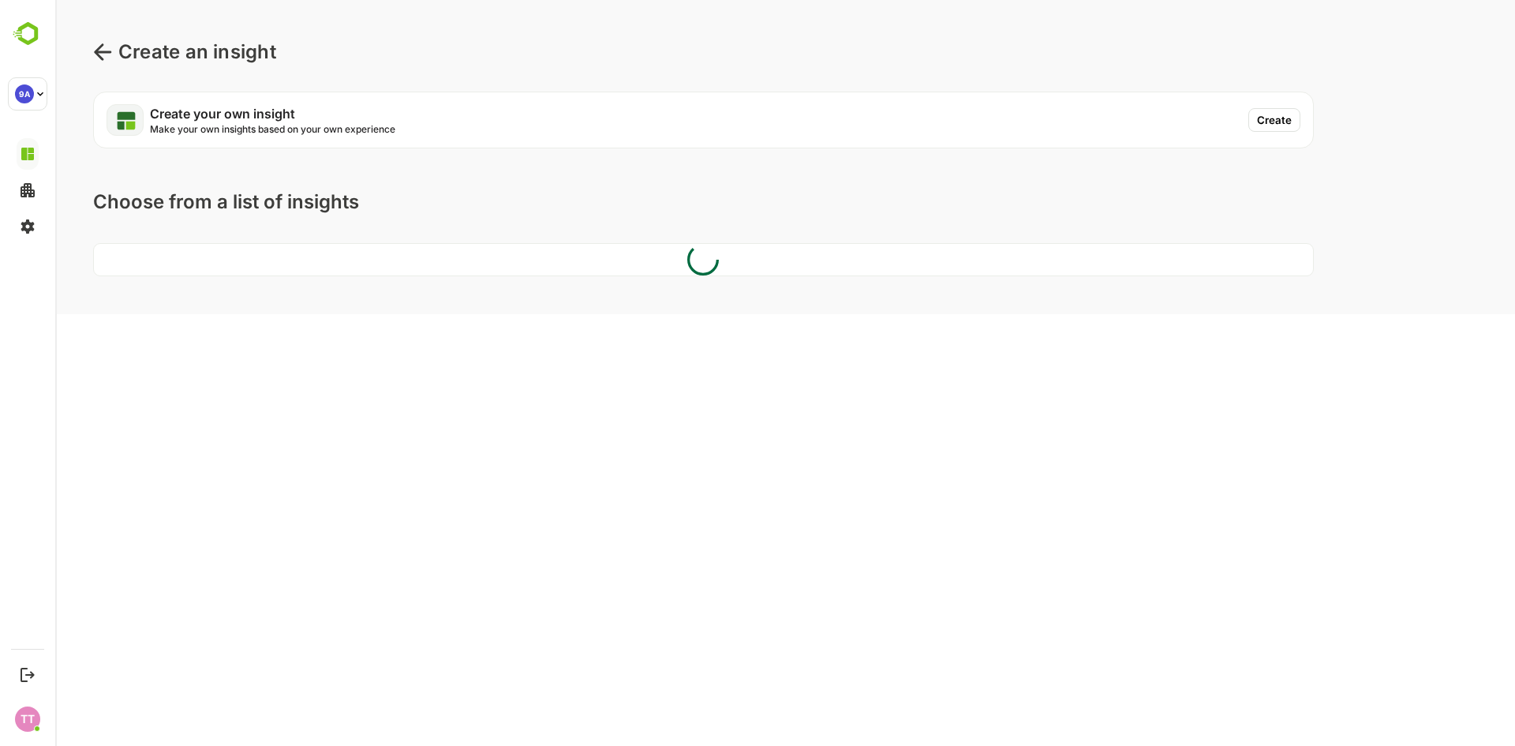
scroll to position [0, 0]
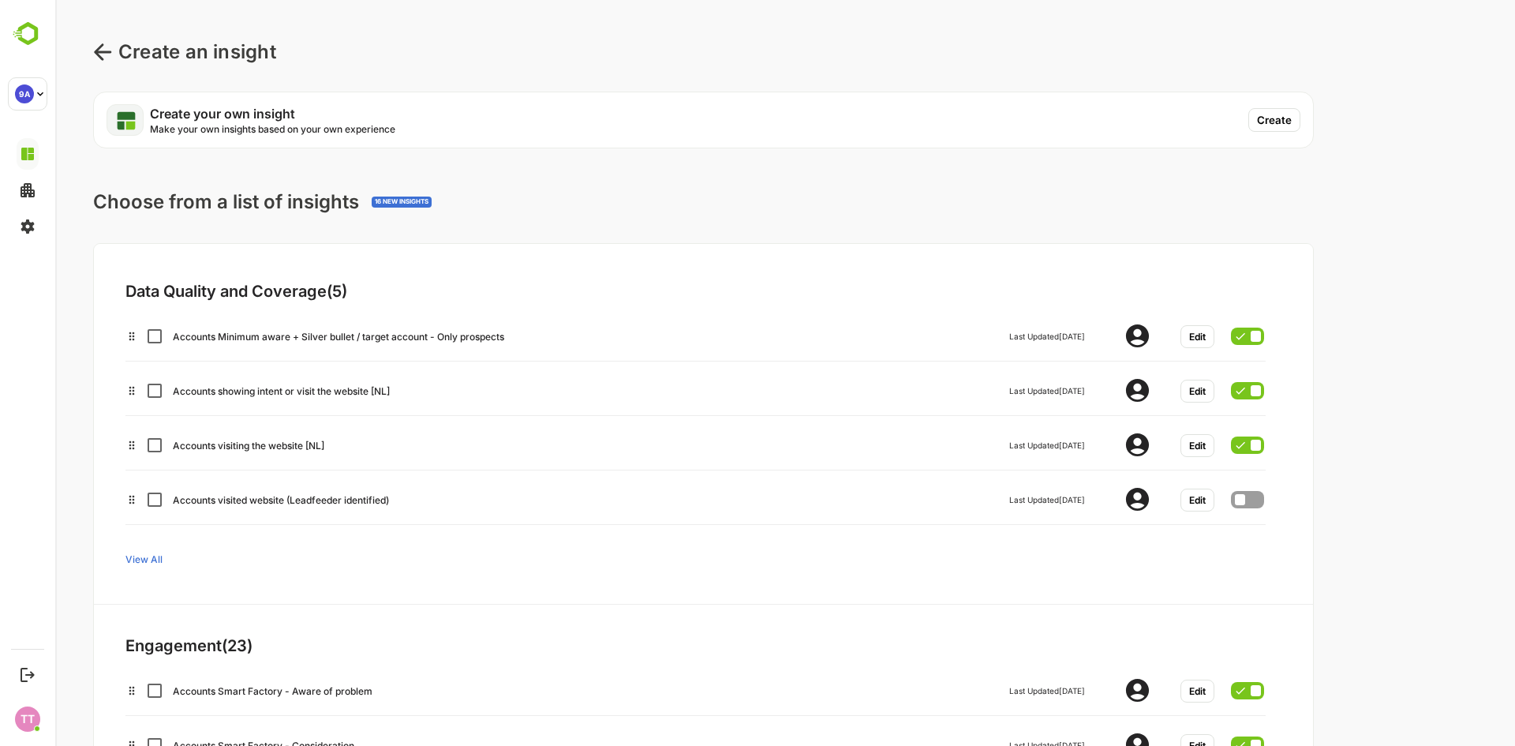
click at [1282, 124] on button "Create" at bounding box center [1275, 120] width 52 height 24
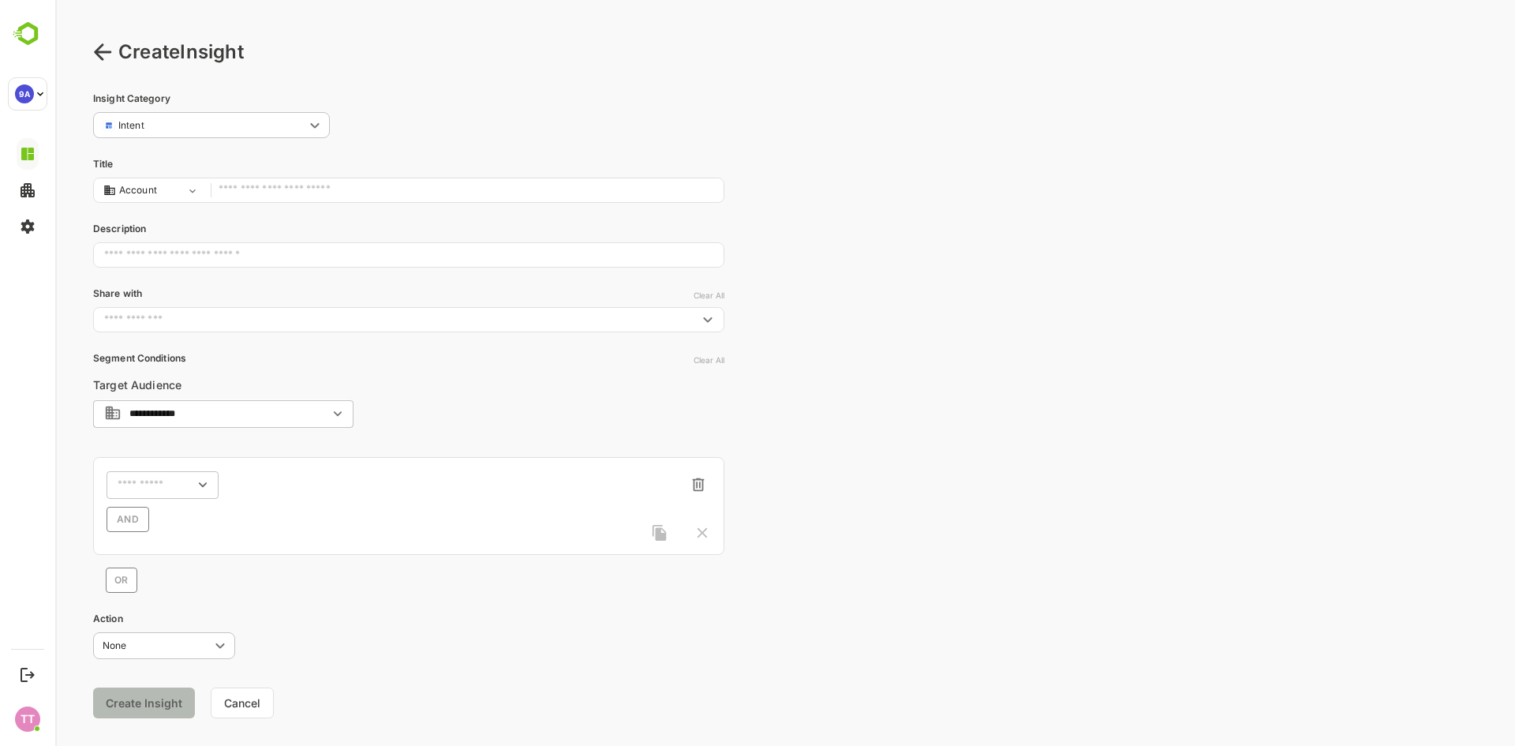
click at [286, 189] on input "text" at bounding box center [467, 190] width 497 height 21
click at [266, 192] on input "text" at bounding box center [467, 190] width 497 height 21
